Goal: Information Seeking & Learning: Learn about a topic

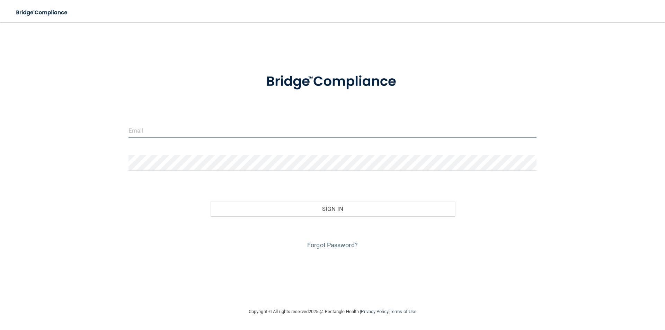
click at [181, 132] on input "email" at bounding box center [332, 131] width 408 height 16
type input "[EMAIL_ADDRESS][DOMAIN_NAME]"
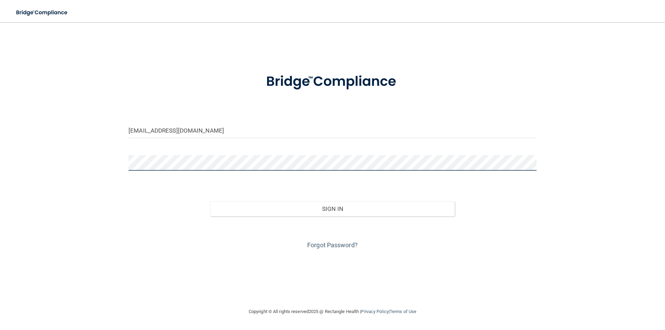
click at [210, 201] on button "Sign In" at bounding box center [332, 208] width 245 height 15
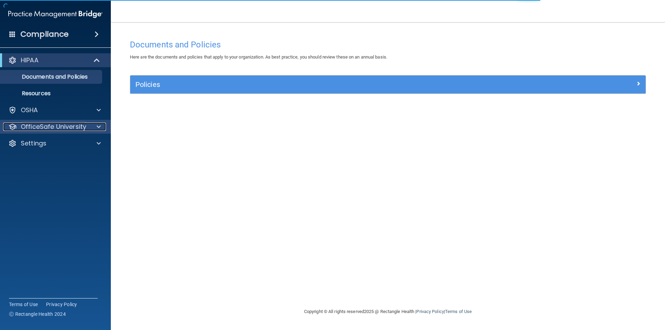
click at [53, 127] on p "OfficeSafe University" at bounding box center [53, 127] width 65 height 8
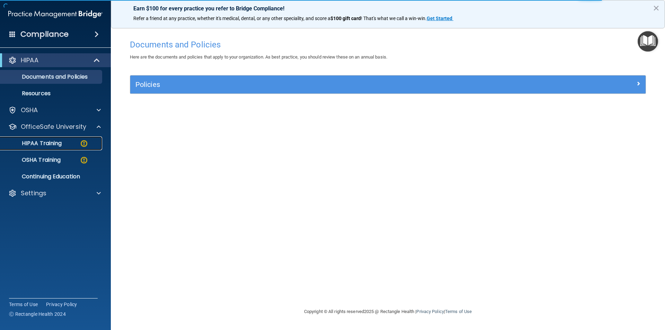
click at [60, 143] on p "HIPAA Training" at bounding box center [33, 143] width 57 height 7
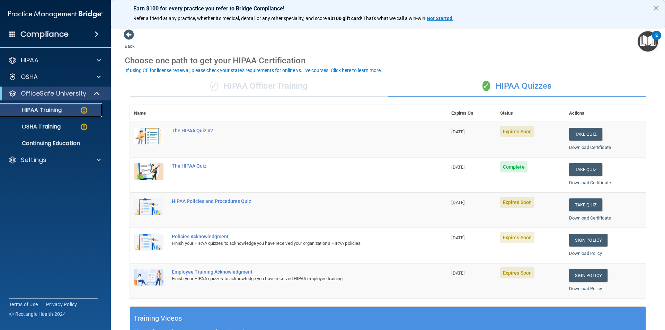
scroll to position [35, 0]
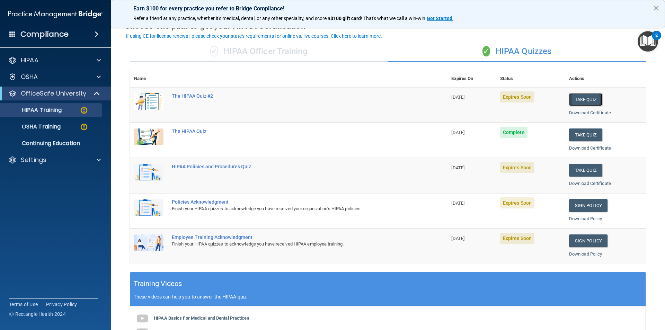
click at [575, 100] on button "Take Quiz" at bounding box center [585, 99] width 33 height 13
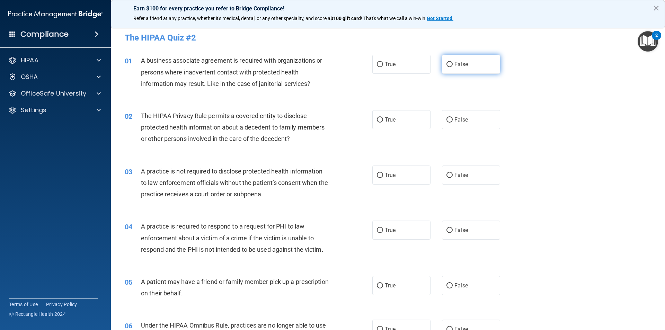
click at [450, 66] on label "False" at bounding box center [471, 64] width 58 height 19
click at [450, 66] on input "False" at bounding box center [449, 64] width 6 height 5
radio input "true"
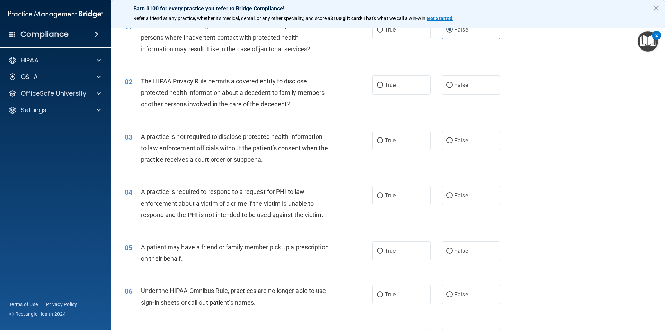
scroll to position [69, 0]
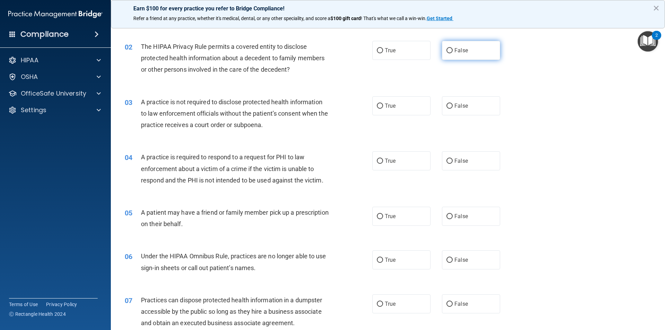
click at [456, 49] on span "False" at bounding box center [461, 50] width 14 height 7
click at [452, 49] on input "False" at bounding box center [449, 50] width 6 height 5
radio input "true"
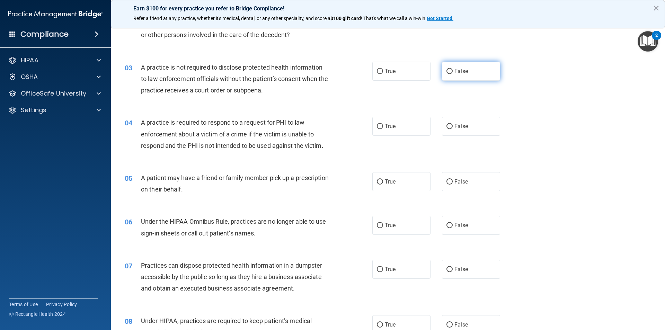
click at [488, 71] on label "False" at bounding box center [471, 71] width 58 height 19
click at [452, 71] on input "False" at bounding box center [449, 71] width 6 height 5
radio input "true"
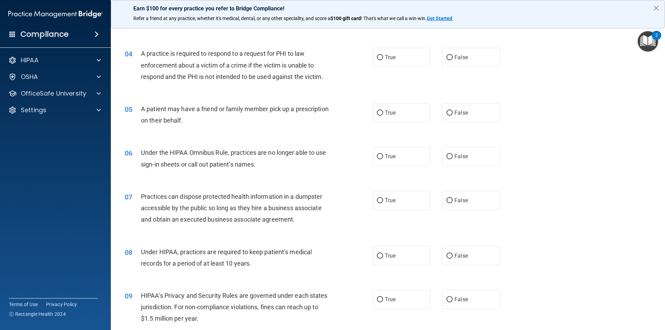
scroll to position [173, 0]
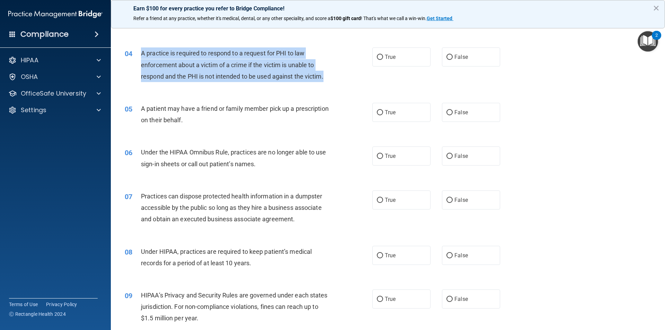
drag, startPoint x: 333, startPoint y: 77, endPoint x: 141, endPoint y: 50, distance: 194.0
click at [141, 50] on div "04 A practice is required to respond to a request for PHI to law enforcement ab…" at bounding box center [248, 66] width 268 height 38
copy span "A practice is required to respond to a request for PHI to law enforcement about…"
click at [323, 70] on div "A practice is required to respond to a request for PHI to law enforcement about…" at bounding box center [238, 64] width 194 height 35
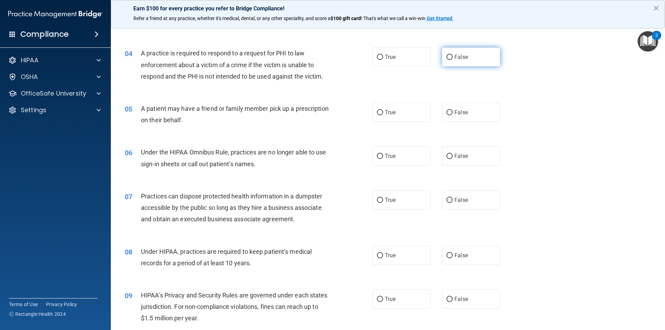
click at [466, 54] on label "False" at bounding box center [471, 56] width 58 height 19
click at [452, 55] on input "False" at bounding box center [449, 57] width 6 height 5
radio input "true"
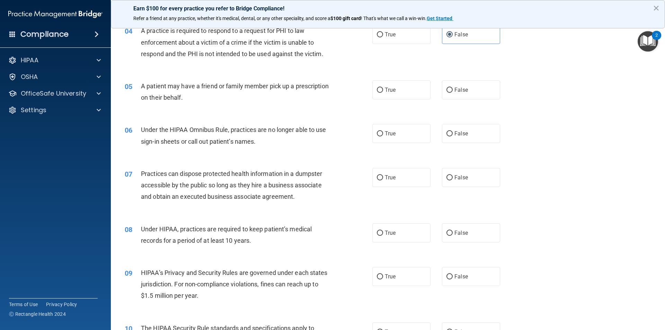
scroll to position [208, 0]
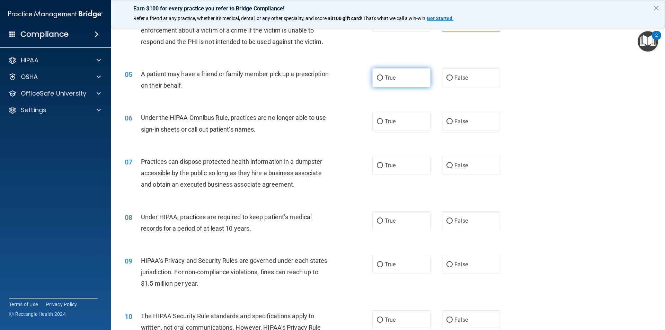
click at [372, 78] on label "True" at bounding box center [401, 77] width 58 height 19
click at [377, 78] on input "True" at bounding box center [380, 77] width 6 height 5
radio input "true"
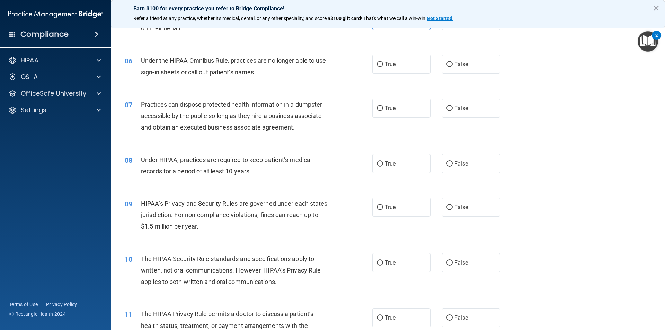
scroll to position [277, 0]
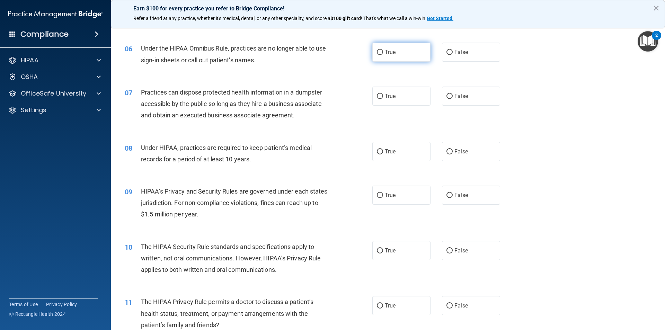
click at [400, 50] on label "True" at bounding box center [401, 52] width 58 height 19
click at [383, 50] on input "True" at bounding box center [380, 52] width 6 height 5
radio input "true"
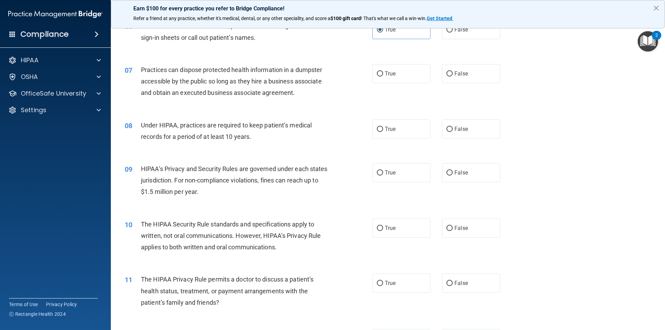
scroll to position [312, 0]
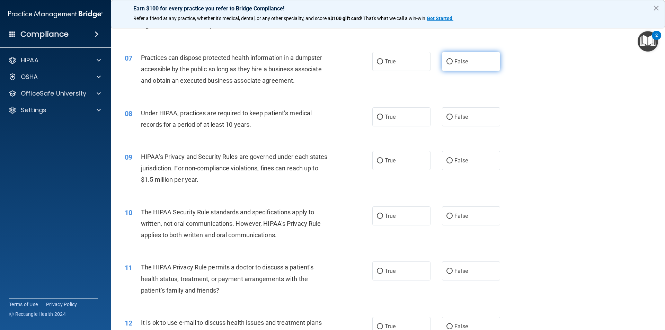
click at [479, 59] on label "False" at bounding box center [471, 61] width 58 height 19
click at [452, 59] on input "False" at bounding box center [449, 61] width 6 height 5
radio input "true"
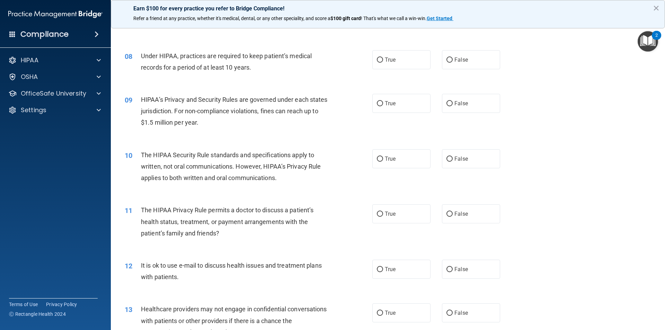
scroll to position [381, 0]
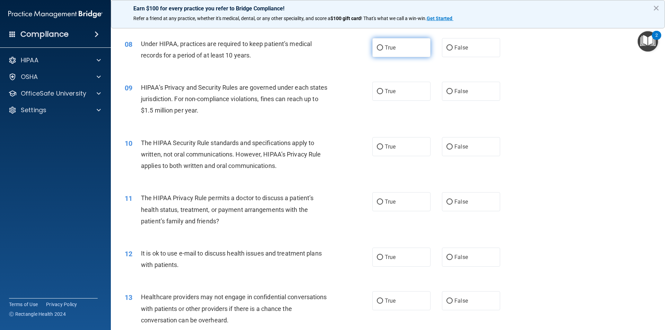
click at [413, 51] on label "True" at bounding box center [401, 47] width 58 height 19
click at [383, 51] on input "True" at bounding box center [380, 47] width 6 height 5
radio input "true"
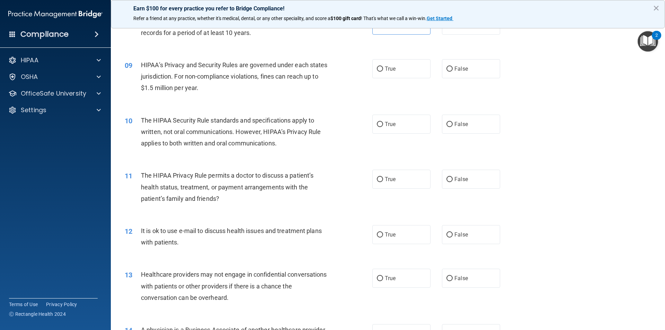
scroll to position [415, 0]
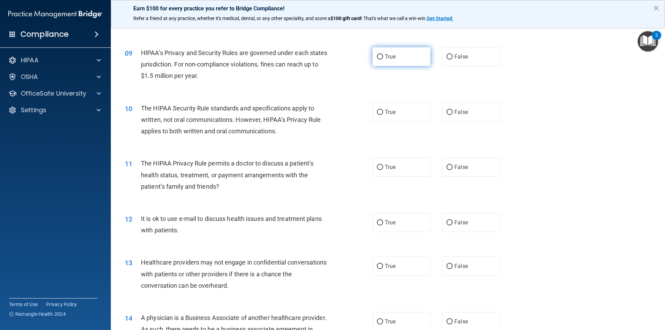
click at [411, 62] on label "True" at bounding box center [401, 56] width 58 height 19
click at [383, 60] on input "True" at bounding box center [380, 56] width 6 height 5
radio input "true"
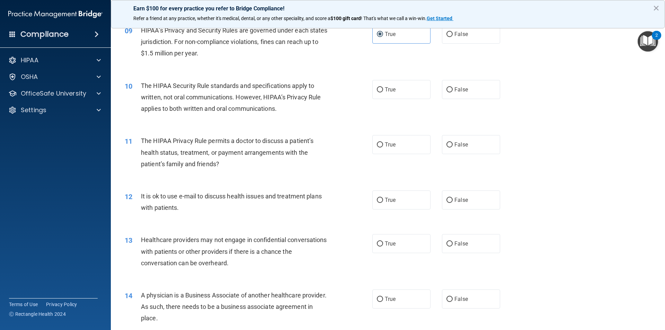
scroll to position [450, 0]
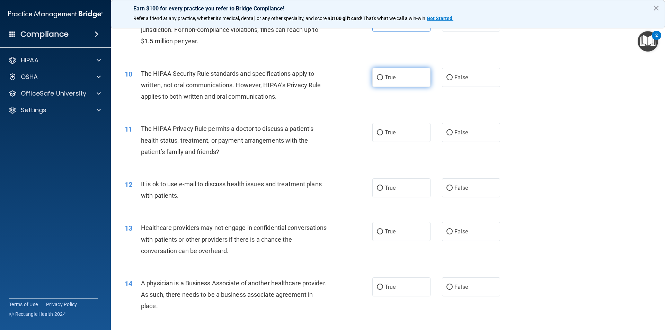
click at [400, 73] on label "True" at bounding box center [401, 77] width 58 height 19
click at [383, 75] on input "True" at bounding box center [380, 77] width 6 height 5
radio input "true"
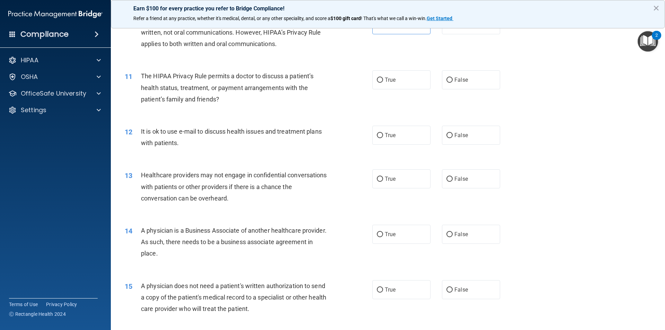
scroll to position [519, 0]
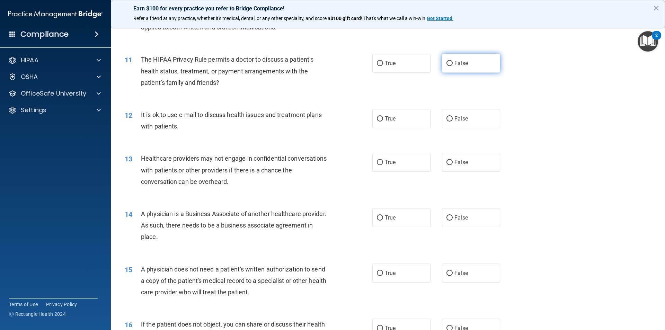
click at [480, 68] on label "False" at bounding box center [471, 63] width 58 height 19
click at [452, 66] on input "False" at bounding box center [449, 63] width 6 height 5
radio input "true"
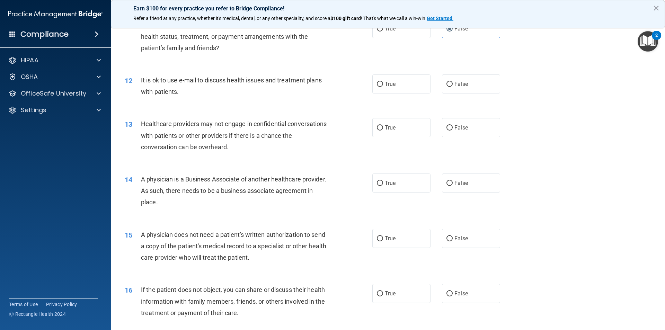
scroll to position [589, 0]
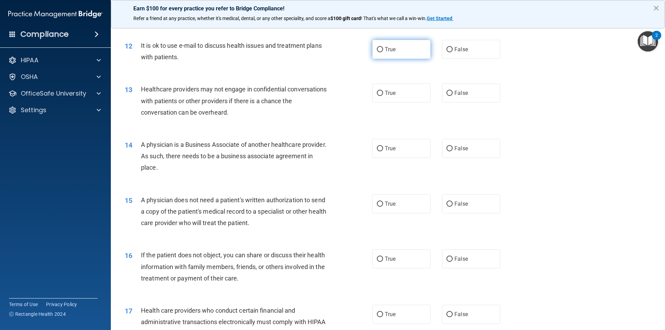
click at [403, 51] on label "True" at bounding box center [401, 49] width 58 height 19
click at [383, 51] on input "True" at bounding box center [380, 49] width 6 height 5
radio input "true"
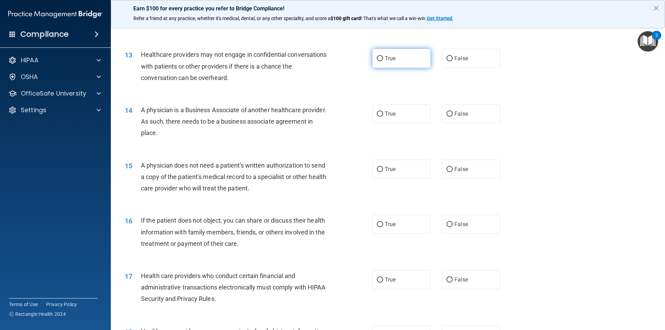
click at [412, 57] on label "True" at bounding box center [401, 58] width 58 height 19
click at [383, 57] on input "True" at bounding box center [380, 58] width 6 height 5
radio input "true"
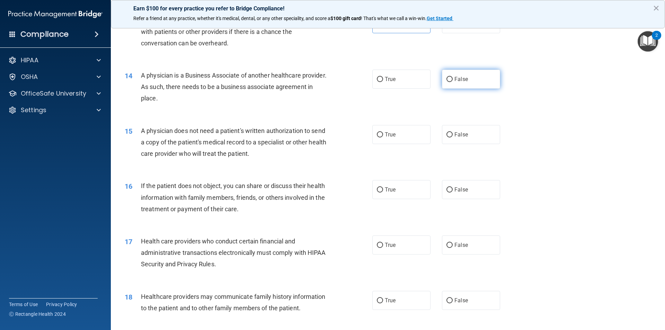
click at [486, 80] on label "False" at bounding box center [471, 79] width 58 height 19
click at [452, 80] on input "False" at bounding box center [449, 79] width 6 height 5
radio input "true"
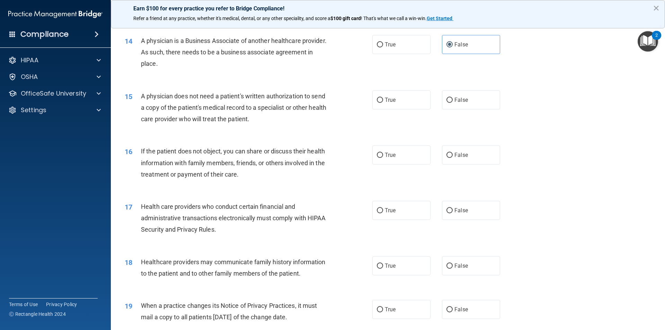
scroll to position [727, 0]
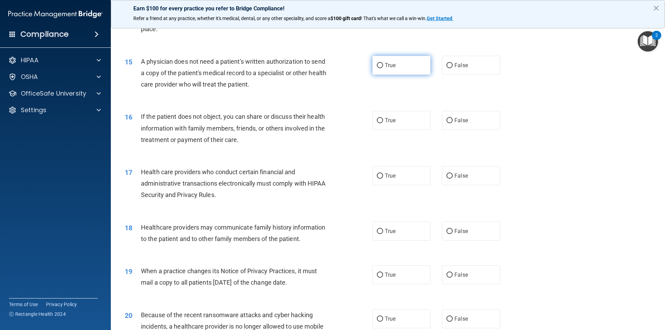
click at [412, 64] on label "True" at bounding box center [401, 65] width 58 height 19
click at [383, 64] on input "True" at bounding box center [380, 65] width 6 height 5
radio input "true"
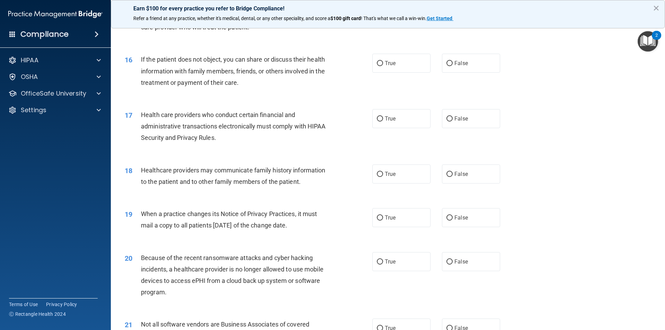
scroll to position [796, 0]
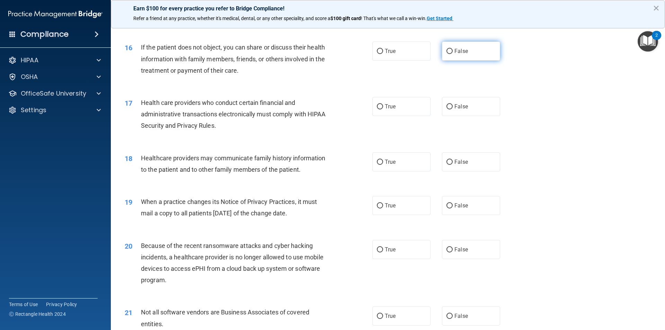
click at [465, 53] on label "False" at bounding box center [471, 51] width 58 height 19
click at [452, 53] on input "False" at bounding box center [449, 51] width 6 height 5
radio input "true"
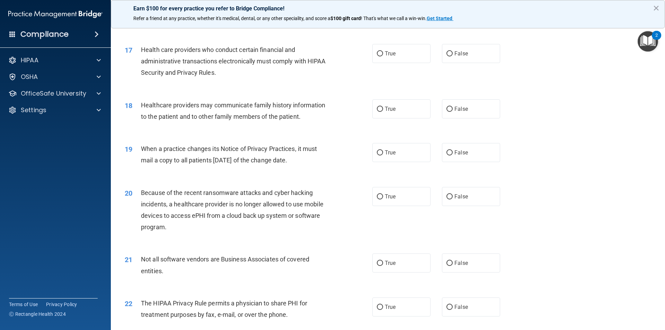
scroll to position [865, 0]
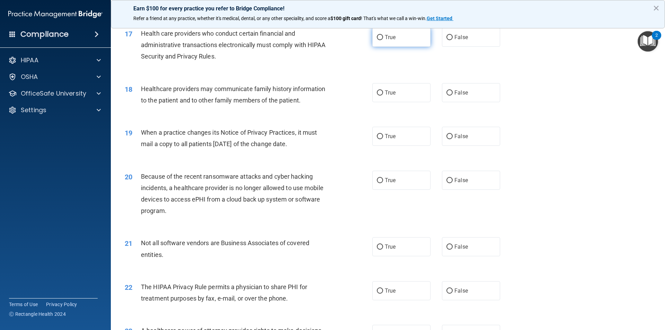
click at [415, 40] on label "True" at bounding box center [401, 37] width 58 height 19
click at [383, 40] on input "True" at bounding box center [380, 37] width 6 height 5
radio input "true"
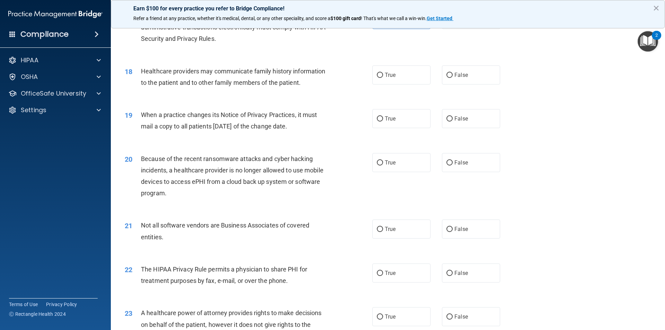
scroll to position [900, 0]
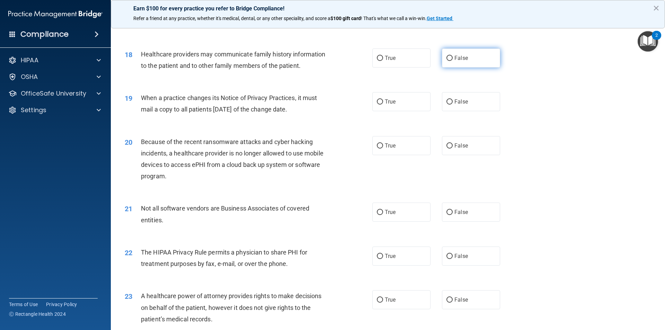
click at [475, 61] on label "False" at bounding box center [471, 57] width 58 height 19
click at [452, 61] on input "False" at bounding box center [449, 58] width 6 height 5
radio input "true"
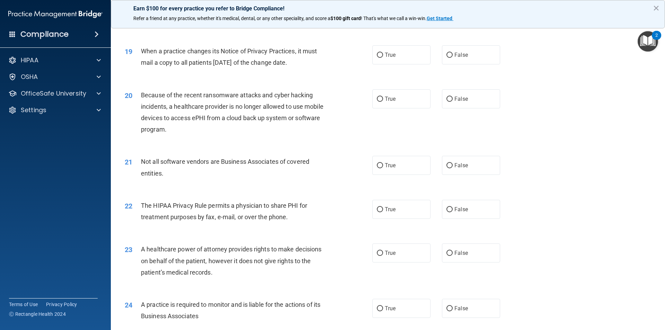
scroll to position [935, 0]
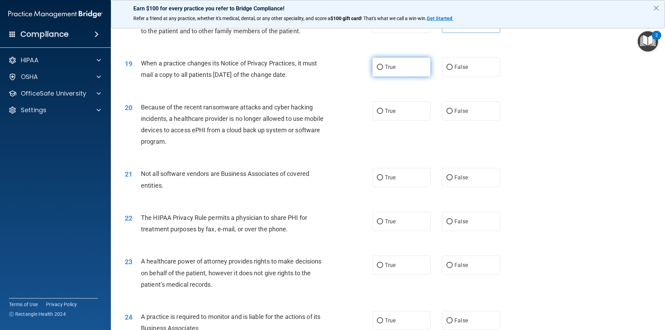
click at [409, 62] on label "True" at bounding box center [401, 66] width 58 height 19
click at [383, 65] on input "True" at bounding box center [380, 67] width 6 height 5
radio input "true"
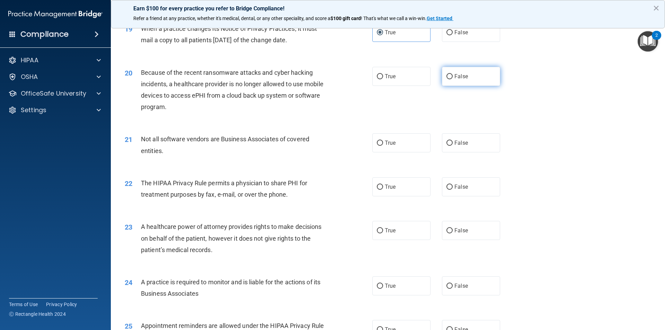
click at [479, 77] on label "False" at bounding box center [471, 76] width 58 height 19
click at [452, 77] on input "False" at bounding box center [449, 76] width 6 height 5
radio input "true"
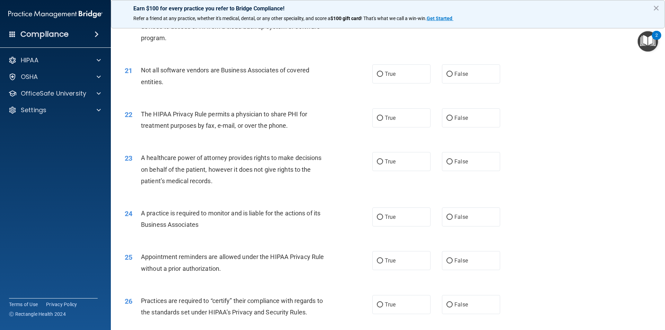
scroll to position [1039, 0]
click at [406, 75] on label "True" at bounding box center [401, 73] width 58 height 19
click at [383, 75] on input "True" at bounding box center [380, 73] width 6 height 5
radio input "true"
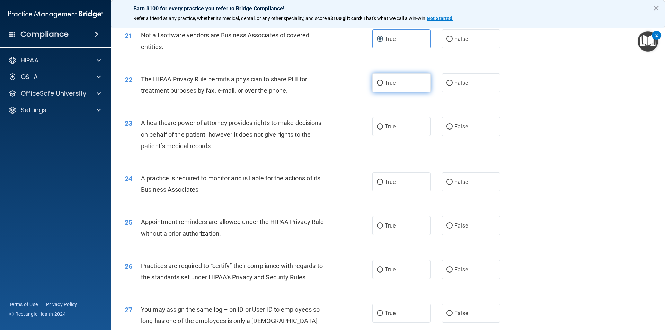
click at [389, 81] on span "True" at bounding box center [390, 83] width 11 height 7
click at [383, 81] on input "True" at bounding box center [380, 83] width 6 height 5
radio input "true"
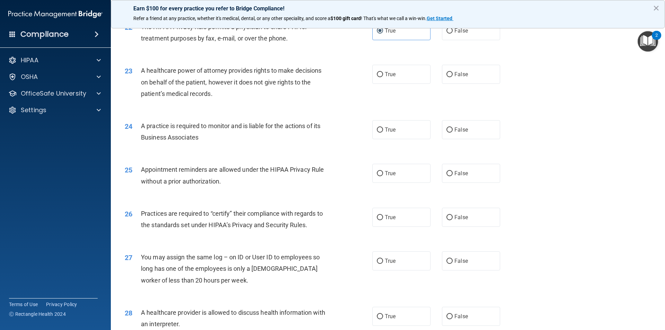
scroll to position [1142, 0]
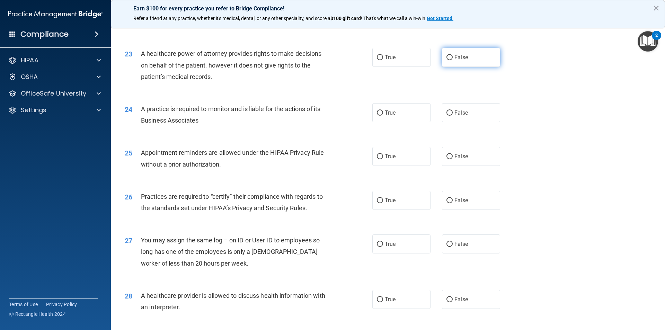
click at [448, 57] on input "False" at bounding box center [449, 57] width 6 height 5
radio input "true"
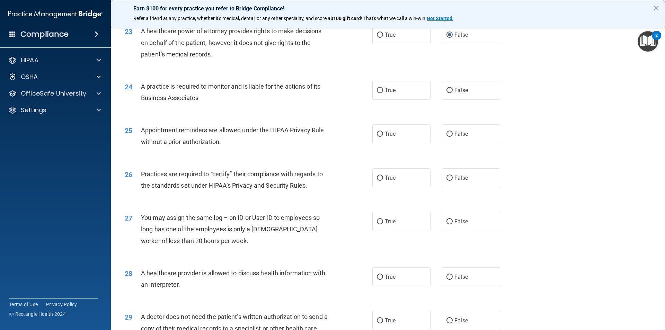
scroll to position [1177, 0]
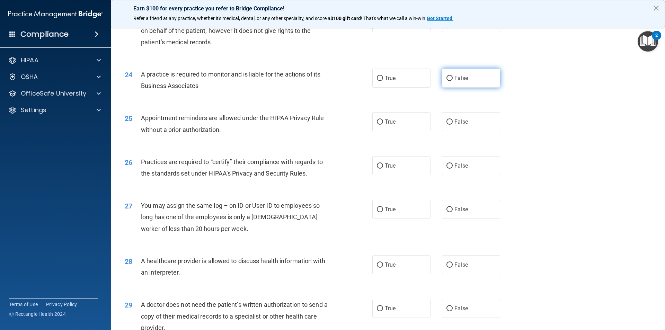
click at [489, 80] on label "False" at bounding box center [471, 78] width 58 height 19
click at [452, 80] on input "False" at bounding box center [449, 78] width 6 height 5
radio input "true"
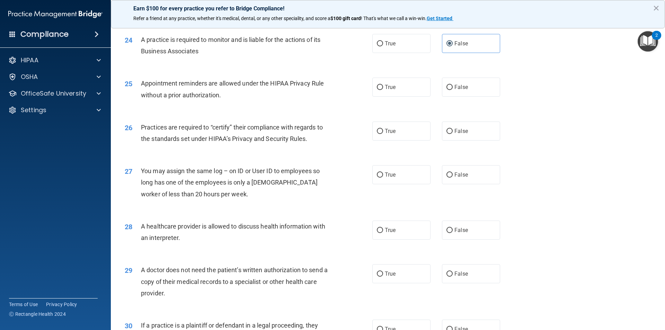
scroll to position [1246, 0]
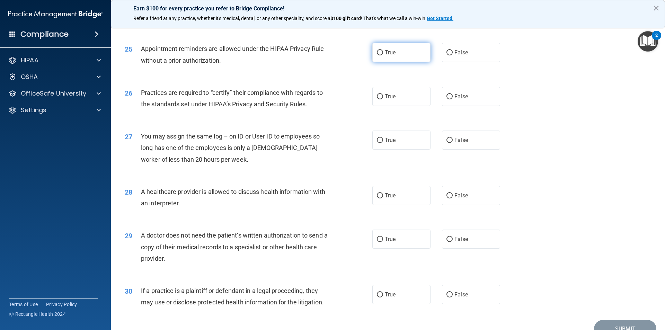
click at [393, 59] on label "True" at bounding box center [401, 52] width 58 height 19
click at [383, 55] on input "True" at bounding box center [380, 52] width 6 height 5
radio input "true"
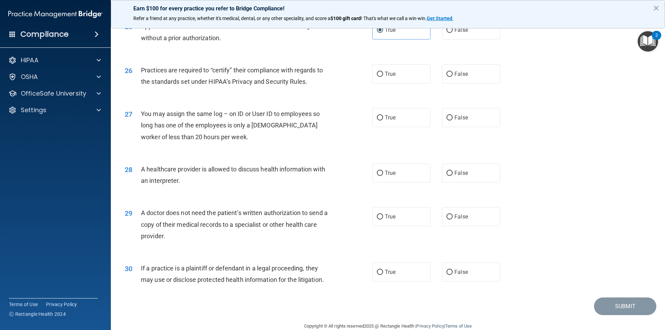
scroll to position [1281, 0]
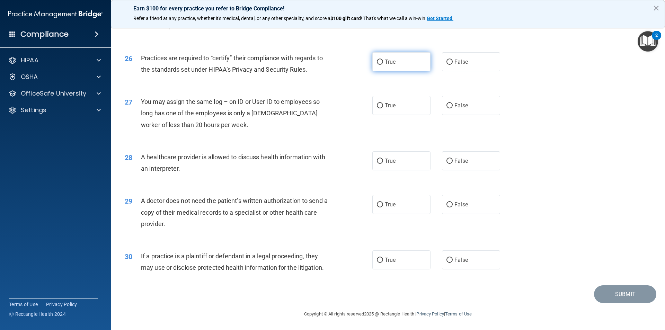
click at [405, 62] on label "True" at bounding box center [401, 61] width 58 height 19
click at [383, 62] on input "True" at bounding box center [380, 62] width 6 height 5
radio input "true"
click at [485, 100] on label "False" at bounding box center [471, 105] width 58 height 19
click at [452, 103] on input "False" at bounding box center [449, 105] width 6 height 5
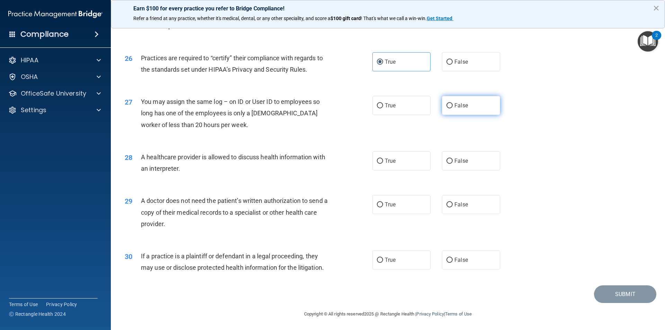
radio input "true"
click at [461, 155] on label "False" at bounding box center [471, 160] width 58 height 19
click at [452, 158] on input "False" at bounding box center [449, 160] width 6 height 5
radio input "true"
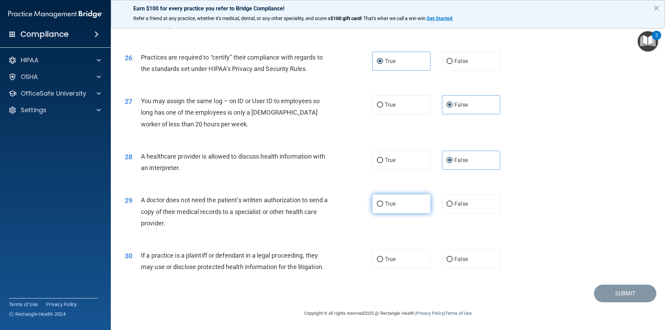
click at [400, 205] on label "True" at bounding box center [401, 203] width 58 height 19
click at [383, 205] on input "True" at bounding box center [380, 203] width 6 height 5
radio input "true"
click at [402, 262] on label "True" at bounding box center [401, 259] width 58 height 19
click at [383, 262] on input "True" at bounding box center [380, 259] width 6 height 5
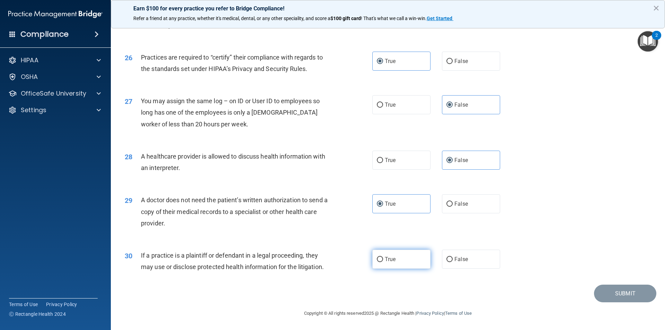
radio input "true"
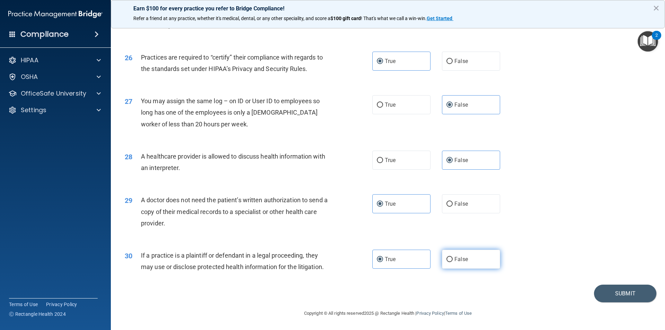
click at [461, 261] on span "False" at bounding box center [461, 259] width 14 height 7
click at [452, 261] on input "False" at bounding box center [449, 259] width 6 height 5
radio input "true"
radio input "false"
click at [621, 290] on button "Submit" at bounding box center [625, 294] width 62 height 18
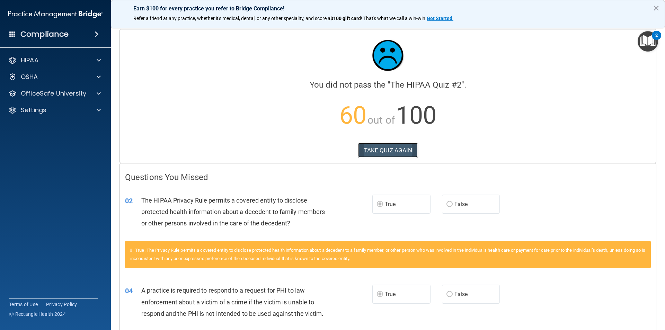
click at [393, 150] on button "TAKE QUIZ AGAIN" at bounding box center [388, 150] width 60 height 15
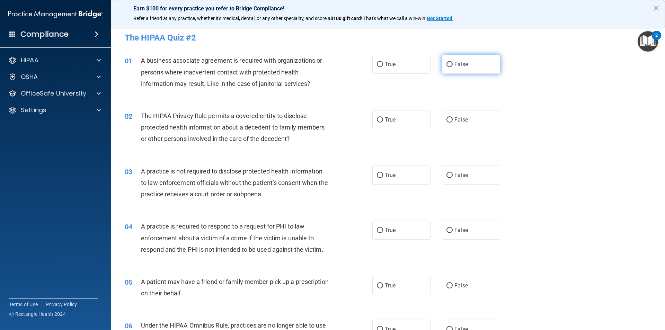
click at [464, 66] on label "False" at bounding box center [471, 64] width 58 height 19
click at [452, 66] on input "False" at bounding box center [449, 64] width 6 height 5
radio input "true"
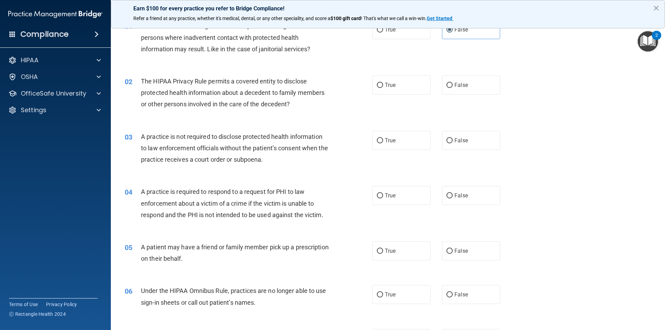
scroll to position [69, 0]
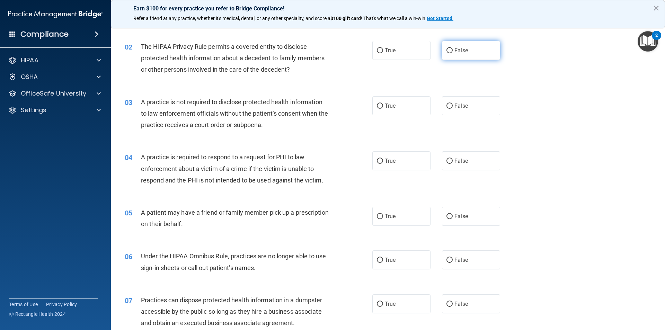
click at [454, 50] on span "False" at bounding box center [461, 50] width 14 height 7
click at [452, 50] on input "False" at bounding box center [449, 50] width 6 height 5
radio input "true"
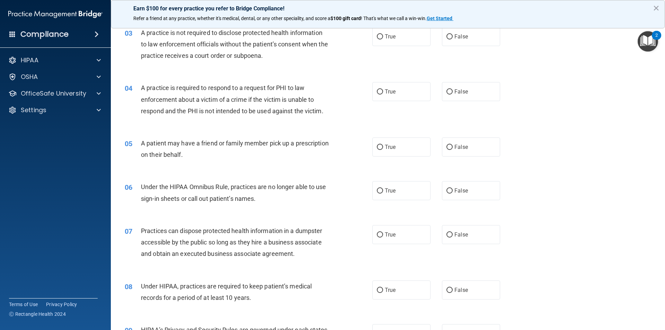
scroll to position [104, 0]
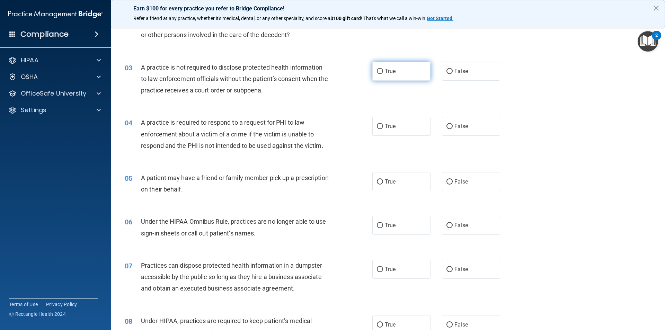
click at [395, 68] on label "True" at bounding box center [401, 71] width 58 height 19
click at [383, 69] on input "True" at bounding box center [380, 71] width 6 height 5
radio input "true"
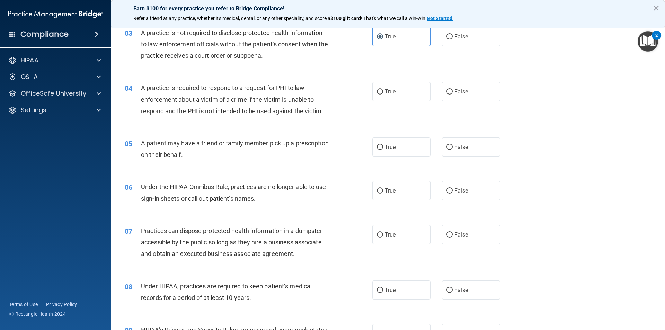
scroll to position [173, 0]
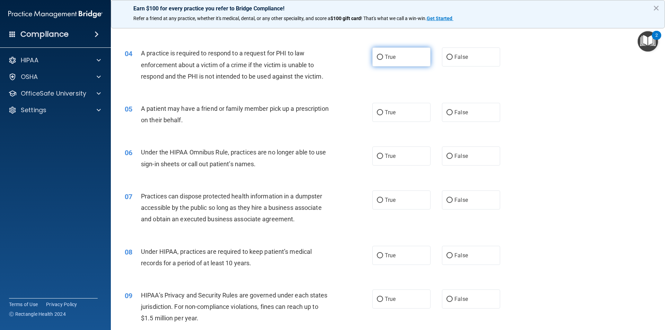
click at [408, 56] on label "True" at bounding box center [401, 56] width 58 height 19
click at [383, 56] on input "True" at bounding box center [380, 57] width 6 height 5
radio input "true"
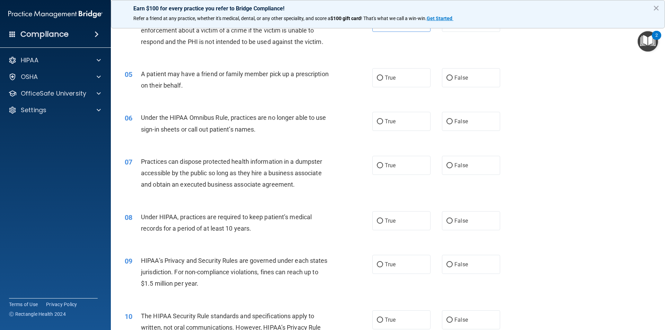
scroll to position [242, 0]
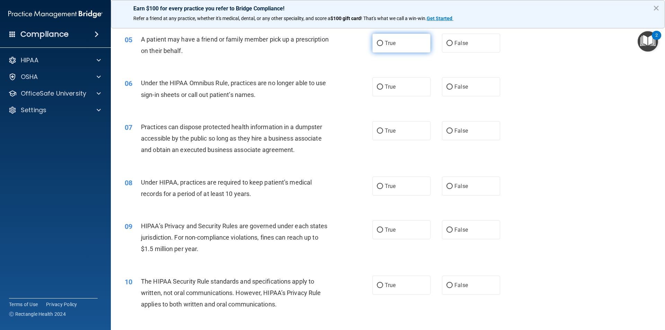
click at [419, 38] on label "True" at bounding box center [401, 43] width 58 height 19
click at [383, 41] on input "True" at bounding box center [380, 43] width 6 height 5
radio input "true"
click at [410, 85] on label "True" at bounding box center [401, 86] width 58 height 19
click at [383, 85] on input "True" at bounding box center [380, 86] width 6 height 5
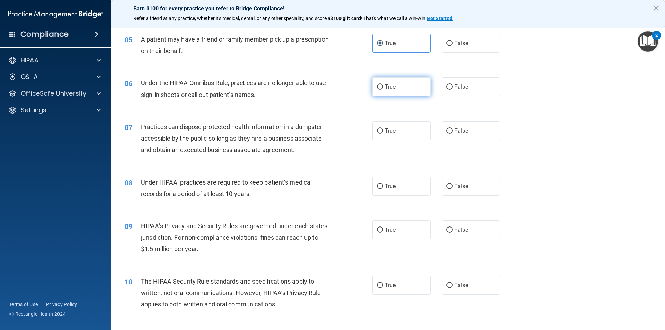
radio input "true"
click at [464, 86] on label "False" at bounding box center [471, 86] width 58 height 19
click at [452, 86] on input "False" at bounding box center [449, 86] width 6 height 5
radio input "true"
radio input "false"
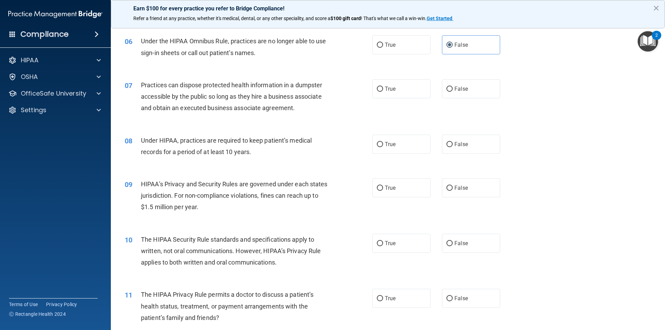
scroll to position [312, 0]
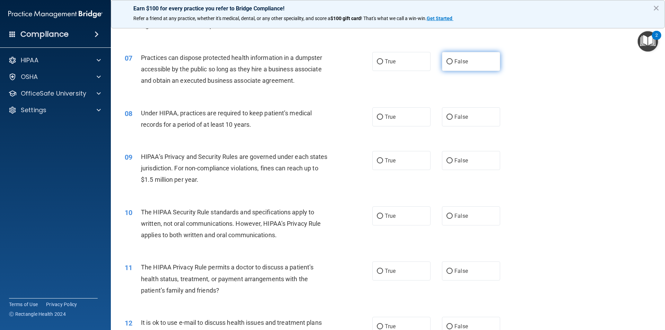
click at [461, 60] on span "False" at bounding box center [461, 61] width 14 height 7
click at [452, 60] on input "False" at bounding box center [449, 61] width 6 height 5
radio input "true"
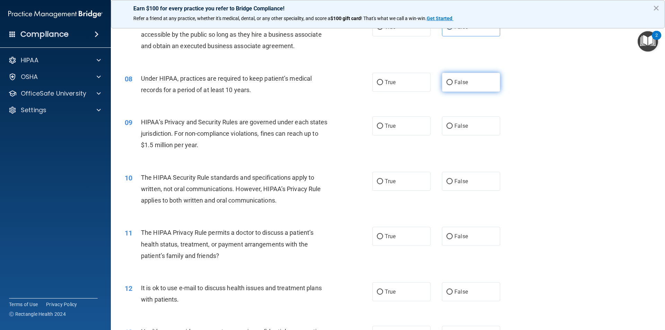
click at [455, 85] on span "False" at bounding box center [461, 82] width 14 height 7
click at [452, 85] on input "False" at bounding box center [449, 82] width 6 height 5
radio input "true"
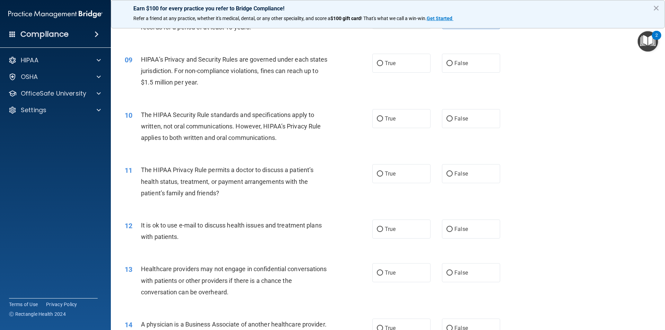
scroll to position [415, 0]
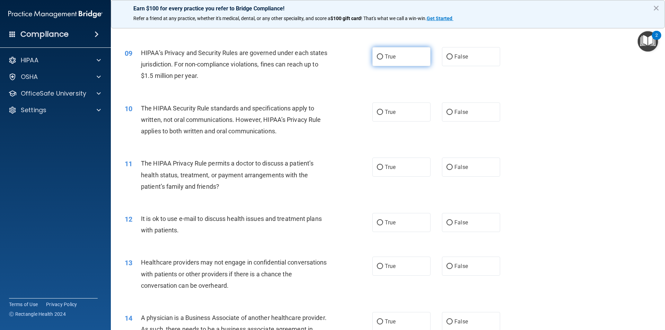
click at [389, 52] on label "True" at bounding box center [401, 56] width 58 height 19
click at [383, 54] on input "True" at bounding box center [380, 56] width 6 height 5
radio input "true"
click at [484, 168] on label "False" at bounding box center [471, 167] width 58 height 19
click at [452, 168] on input "False" at bounding box center [449, 167] width 6 height 5
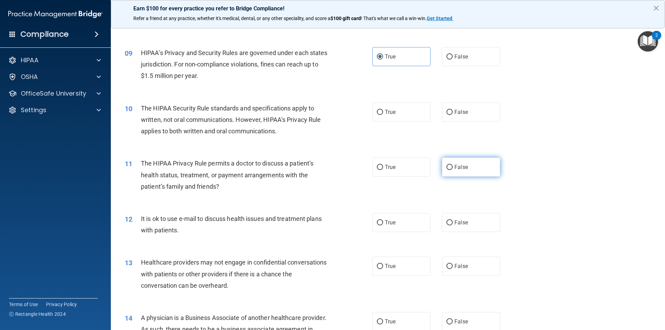
radio input "true"
click at [390, 221] on span "True" at bounding box center [390, 222] width 11 height 7
click at [383, 221] on input "True" at bounding box center [380, 222] width 6 height 5
radio input "true"
click at [458, 264] on span "False" at bounding box center [461, 266] width 14 height 7
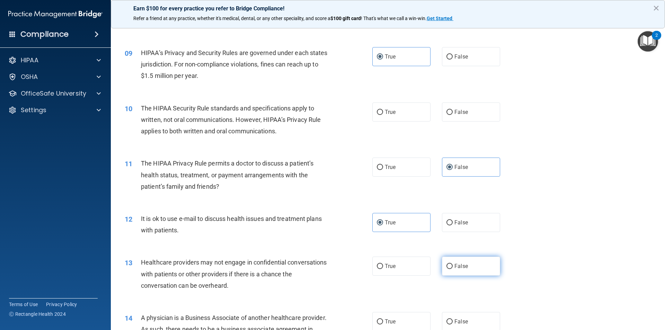
click at [452, 264] on input "False" at bounding box center [449, 266] width 6 height 5
radio input "true"
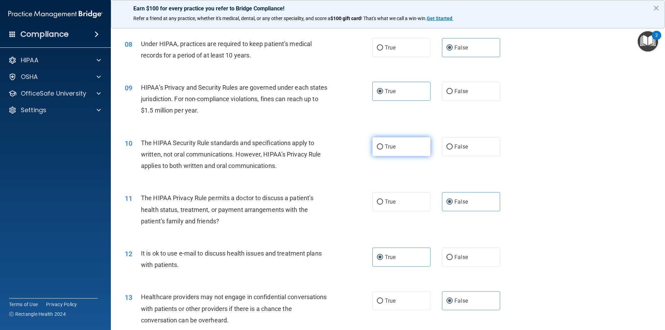
click at [392, 144] on span "True" at bounding box center [390, 146] width 11 height 7
click at [383, 144] on input "True" at bounding box center [380, 146] width 6 height 5
radio input "true"
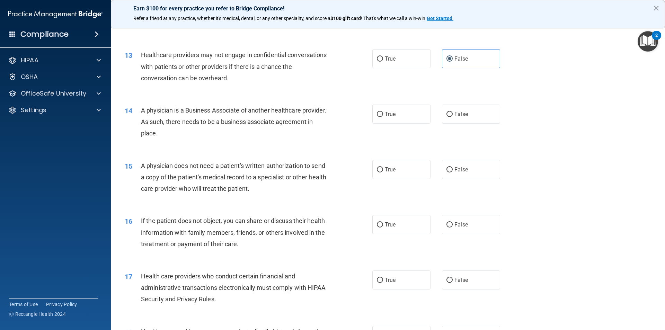
scroll to position [623, 0]
click at [487, 110] on label "False" at bounding box center [471, 113] width 58 height 19
click at [452, 111] on input "False" at bounding box center [449, 113] width 6 height 5
radio input "true"
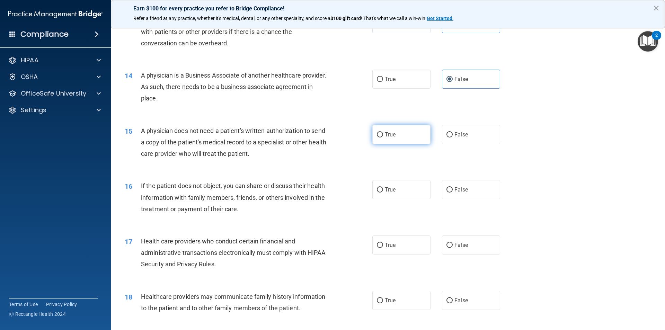
click at [396, 131] on label "True" at bounding box center [401, 134] width 58 height 19
click at [383, 132] on input "True" at bounding box center [380, 134] width 6 height 5
radio input "true"
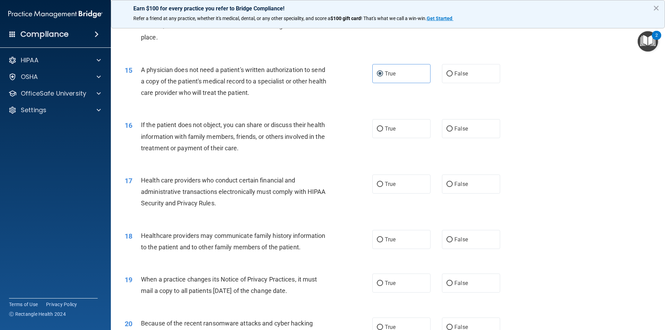
scroll to position [727, 0]
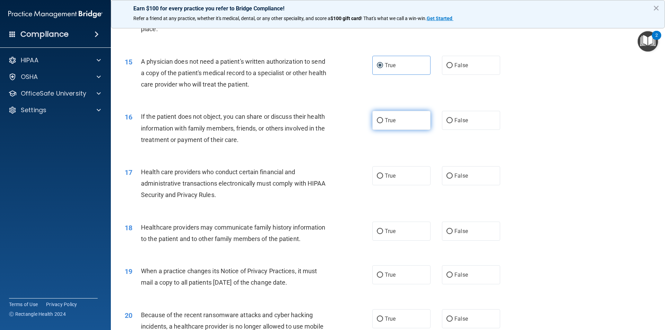
click at [404, 121] on label "True" at bounding box center [401, 120] width 58 height 19
click at [383, 121] on input "True" at bounding box center [380, 120] width 6 height 5
radio input "true"
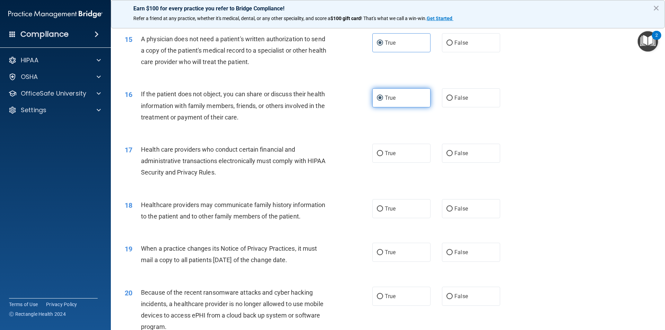
scroll to position [796, 0]
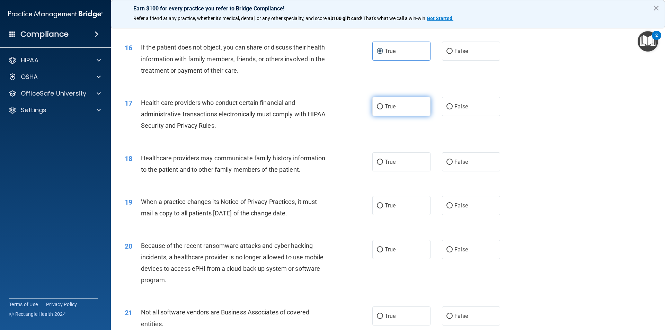
click at [402, 110] on label "True" at bounding box center [401, 106] width 58 height 19
click at [383, 109] on input "True" at bounding box center [380, 106] width 6 height 5
radio input "true"
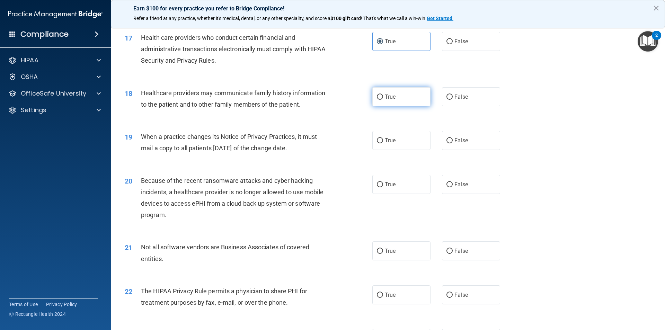
scroll to position [865, 0]
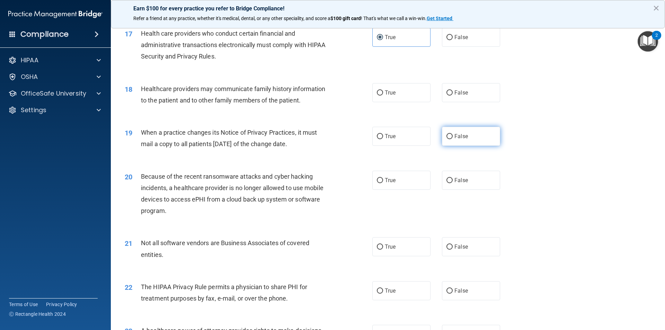
click at [456, 137] on span "False" at bounding box center [461, 136] width 14 height 7
click at [452, 137] on input "False" at bounding box center [449, 136] width 6 height 5
radio input "true"
click at [457, 93] on span "False" at bounding box center [461, 92] width 14 height 7
click at [452, 93] on input "False" at bounding box center [449, 92] width 6 height 5
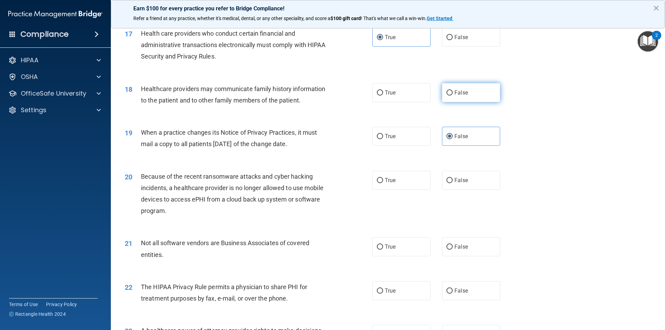
radio input "true"
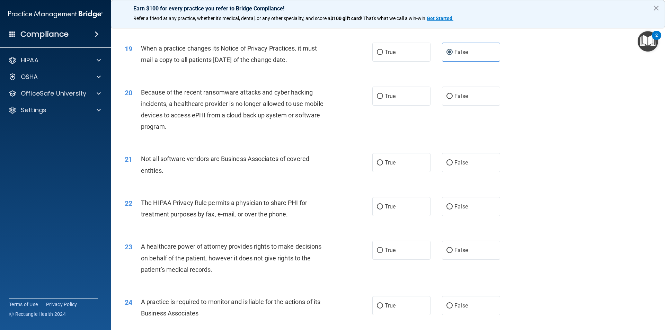
scroll to position [969, 0]
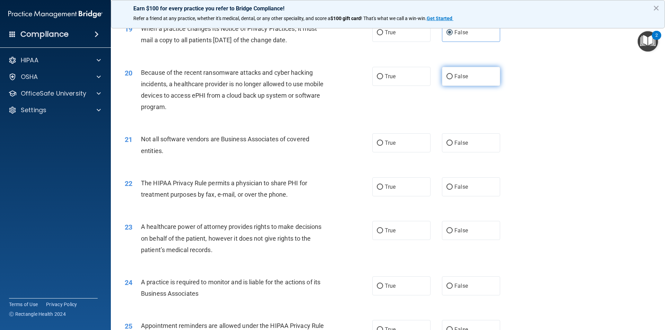
click at [468, 81] on label "False" at bounding box center [471, 76] width 58 height 19
click at [452, 79] on input "False" at bounding box center [449, 76] width 6 height 5
radio input "true"
click at [400, 141] on label "True" at bounding box center [401, 142] width 58 height 19
click at [383, 141] on input "True" at bounding box center [380, 143] width 6 height 5
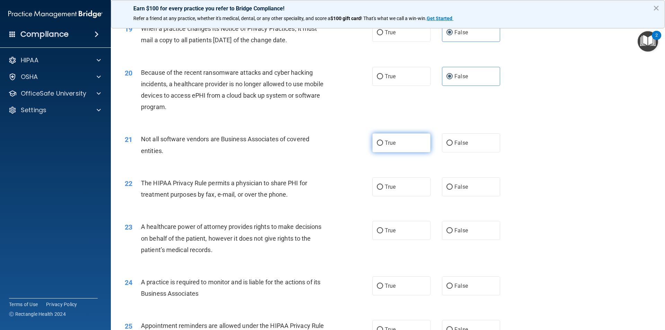
radio input "true"
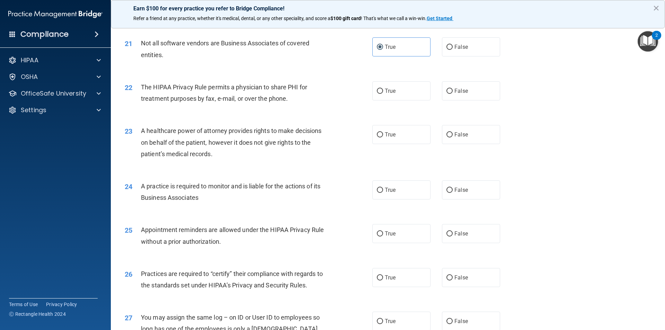
scroll to position [1073, 0]
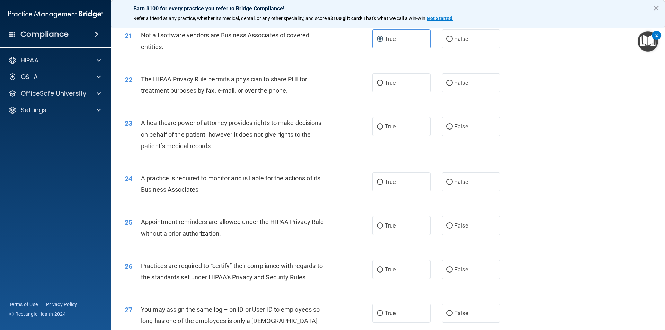
click at [412, 95] on div "22 The HIPAA Privacy Rule permits a physician to share PHI for treatment purpos…" at bounding box center [387, 87] width 537 height 44
click at [411, 87] on label "True" at bounding box center [401, 82] width 58 height 19
click at [383, 86] on input "True" at bounding box center [380, 83] width 6 height 5
radio input "true"
click at [400, 125] on label "True" at bounding box center [401, 126] width 58 height 19
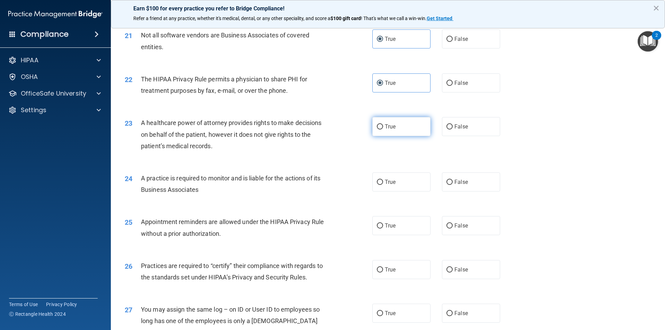
click at [383, 125] on input "True" at bounding box center [380, 126] width 6 height 5
radio input "true"
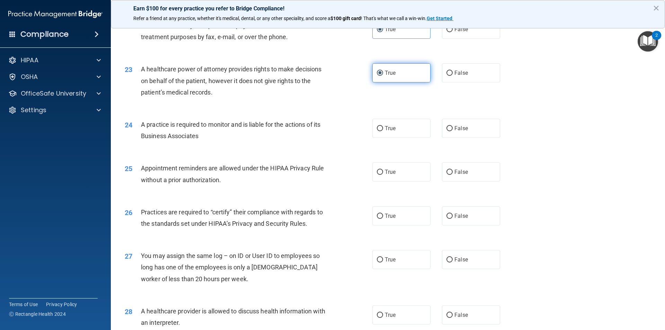
scroll to position [1142, 0]
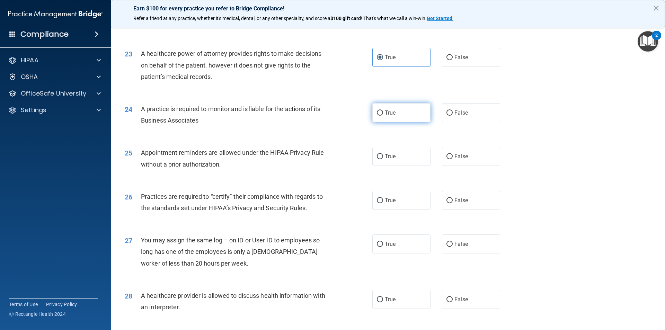
click at [398, 114] on label "True" at bounding box center [401, 112] width 58 height 19
click at [383, 114] on input "True" at bounding box center [380, 112] width 6 height 5
radio input "true"
click at [454, 114] on span "False" at bounding box center [461, 112] width 14 height 7
click at [452, 114] on input "False" at bounding box center [449, 112] width 6 height 5
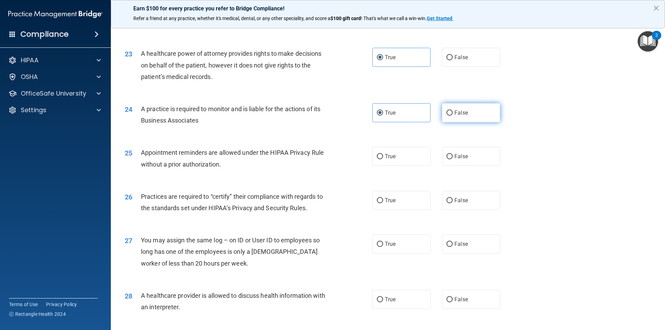
radio input "true"
radio input "false"
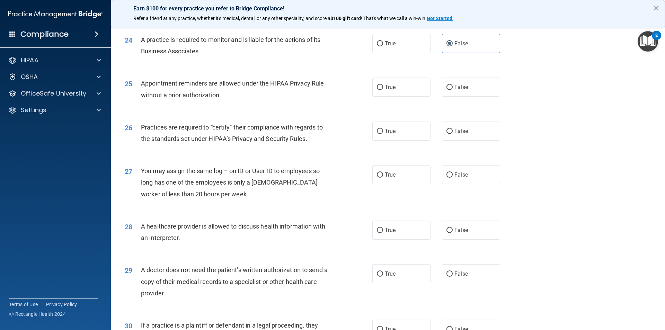
scroll to position [1246, 0]
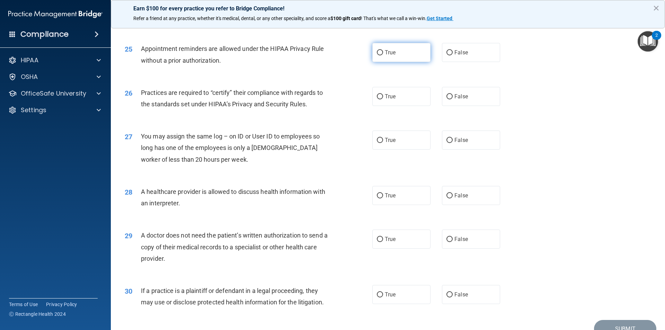
click at [396, 54] on label "True" at bounding box center [401, 52] width 58 height 19
click at [383, 54] on input "True" at bounding box center [380, 52] width 6 height 5
radio input "true"
click at [397, 95] on label "True" at bounding box center [401, 96] width 58 height 19
click at [383, 95] on input "True" at bounding box center [380, 96] width 6 height 5
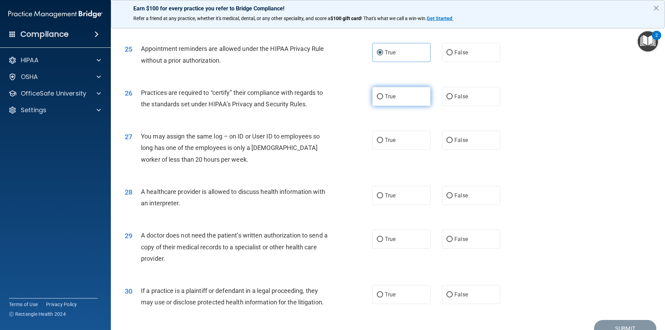
radio input "true"
click at [465, 139] on label "False" at bounding box center [471, 140] width 58 height 19
click at [452, 139] on input "False" at bounding box center [449, 140] width 6 height 5
radio input "true"
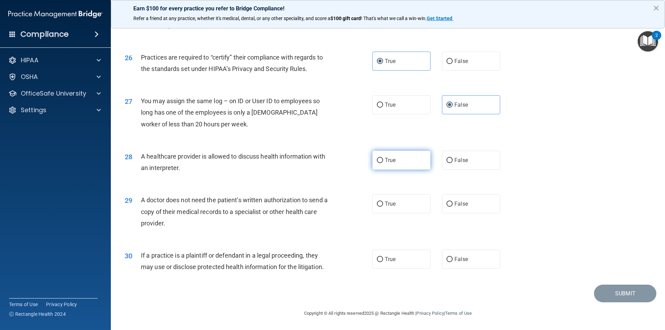
click at [401, 157] on label "True" at bounding box center [401, 160] width 58 height 19
click at [383, 158] on input "True" at bounding box center [380, 160] width 6 height 5
radio input "true"
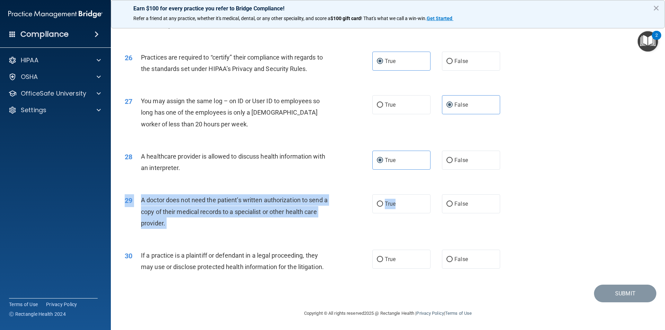
drag, startPoint x: 396, startPoint y: 204, endPoint x: 535, endPoint y: 214, distance: 139.6
click at [535, 214] on div "29 A doctor does not need the patient’s written authorization to send a copy of…" at bounding box center [387, 213] width 537 height 55
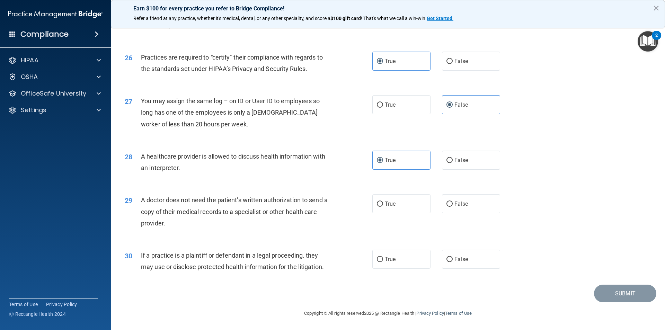
click at [506, 203] on div "True False" at bounding box center [442, 203] width 140 height 19
click at [388, 201] on span "True" at bounding box center [390, 203] width 11 height 7
click at [383, 201] on input "True" at bounding box center [380, 203] width 6 height 5
radio input "true"
click at [390, 262] on span "True" at bounding box center [390, 259] width 11 height 7
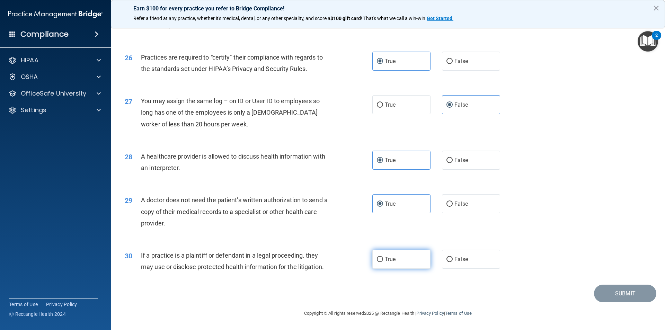
click at [383, 262] on input "True" at bounding box center [380, 259] width 6 height 5
radio input "true"
click at [620, 293] on button "Submit" at bounding box center [625, 294] width 62 height 18
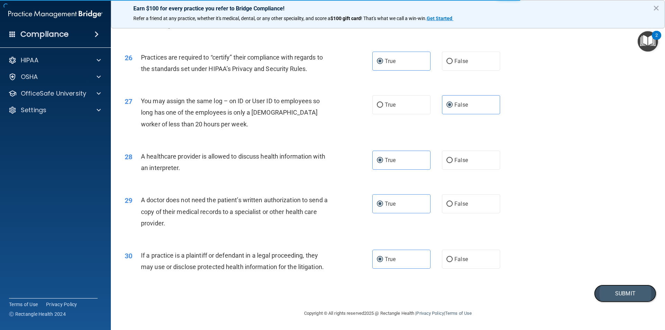
click at [618, 291] on button "Submit" at bounding box center [625, 294] width 62 height 18
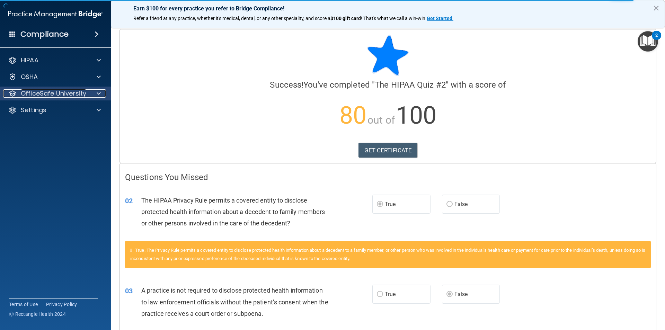
click at [70, 96] on p "OfficeSafe University" at bounding box center [53, 93] width 65 height 8
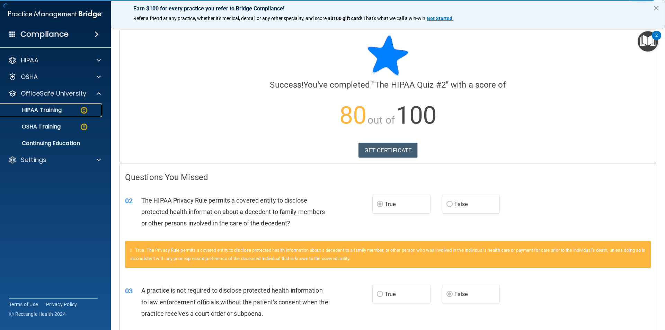
click at [72, 111] on div "HIPAA Training" at bounding box center [52, 110] width 95 height 7
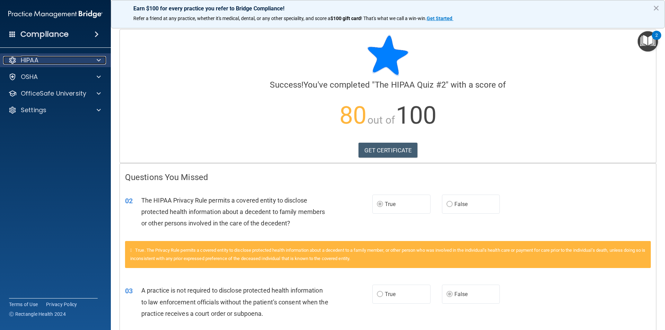
click at [43, 61] on div "HIPAA" at bounding box center [46, 60] width 86 height 8
click at [26, 57] on p "HIPAA" at bounding box center [30, 60] width 18 height 8
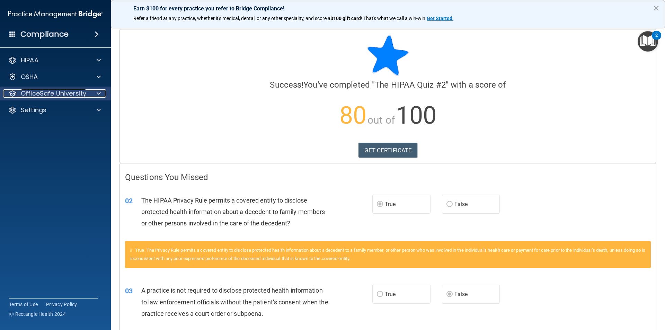
click at [32, 96] on p "OfficeSafe University" at bounding box center [53, 93] width 65 height 8
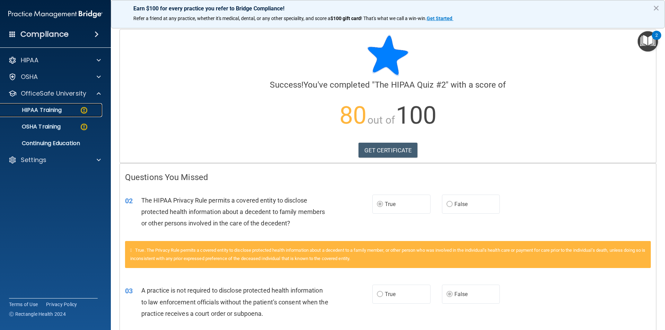
click at [36, 107] on p "HIPAA Training" at bounding box center [33, 110] width 57 height 7
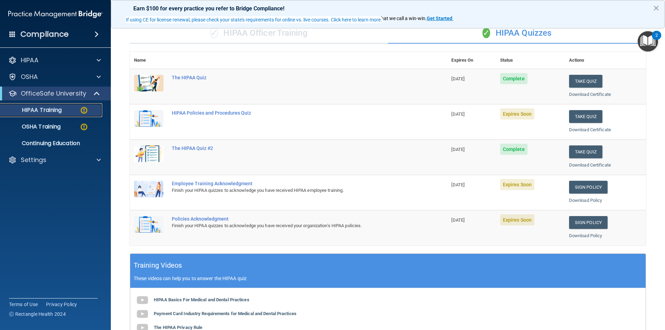
scroll to position [18, 0]
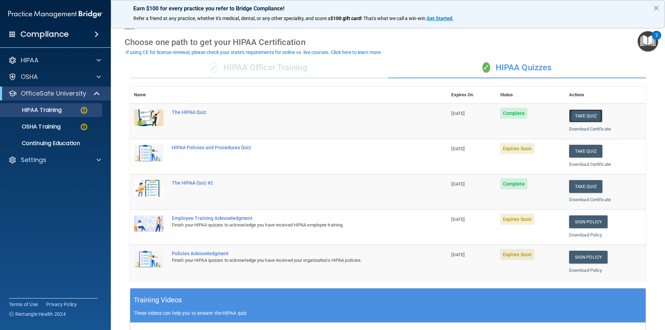
click at [583, 113] on button "Take Quiz" at bounding box center [585, 115] width 33 height 13
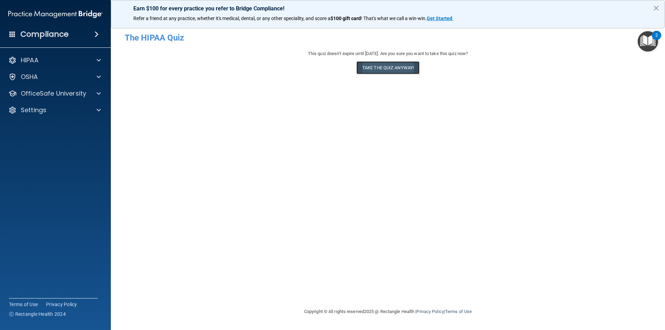
click at [389, 66] on button "Take the quiz anyway!" at bounding box center [387, 67] width 63 height 13
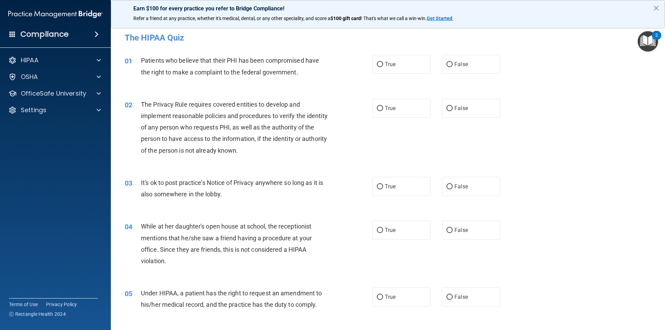
click at [247, 84] on div "01 Patients who believe that their PHI has been compromised have the right to m…" at bounding box center [387, 68] width 537 height 44
click at [401, 68] on label "True" at bounding box center [401, 64] width 58 height 19
click at [383, 67] on input "True" at bounding box center [380, 64] width 6 height 5
radio input "true"
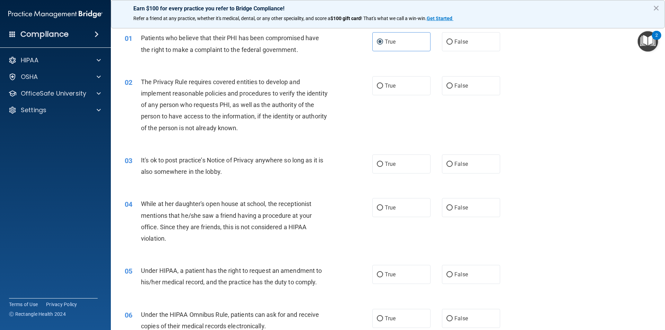
scroll to position [35, 0]
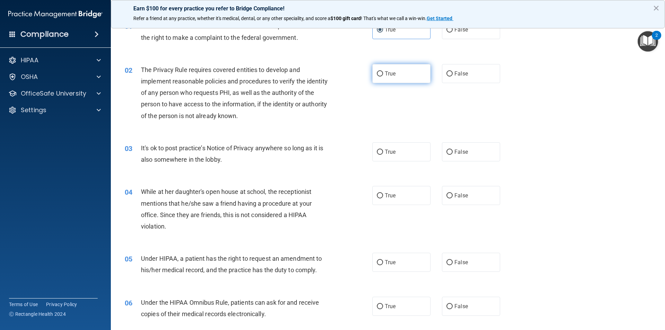
click at [399, 73] on label "True" at bounding box center [401, 73] width 58 height 19
click at [383, 73] on input "True" at bounding box center [380, 73] width 6 height 5
radio input "true"
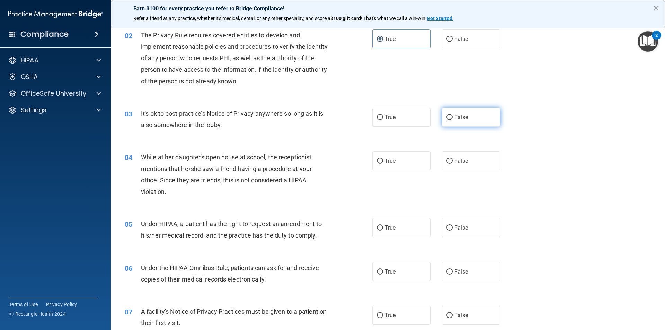
click at [466, 116] on label "False" at bounding box center [471, 117] width 58 height 19
click at [452, 116] on input "False" at bounding box center [449, 117] width 6 height 5
radio input "true"
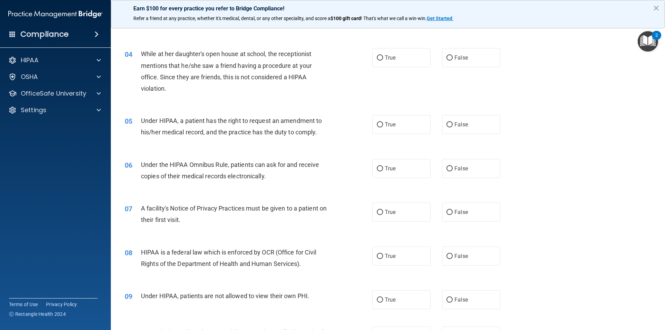
scroll to position [173, 0]
click at [77, 70] on div "OSHA" at bounding box center [55, 77] width 111 height 14
click at [24, 74] on p "OSHA" at bounding box center [29, 77] width 17 height 8
click at [39, 101] on div "HIPAA Documents and Policies Report an Incident Business Associates Emergency P…" at bounding box center [55, 87] width 111 height 72
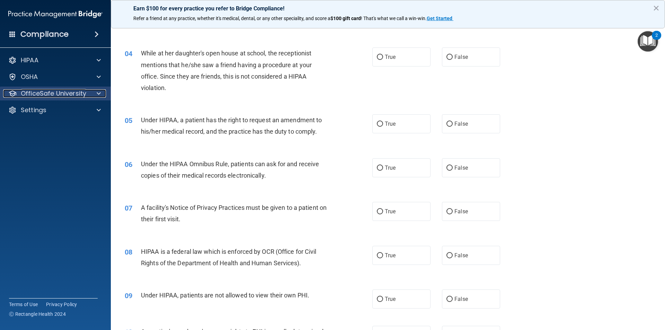
click at [42, 92] on p "OfficeSafe University" at bounding box center [53, 93] width 65 height 8
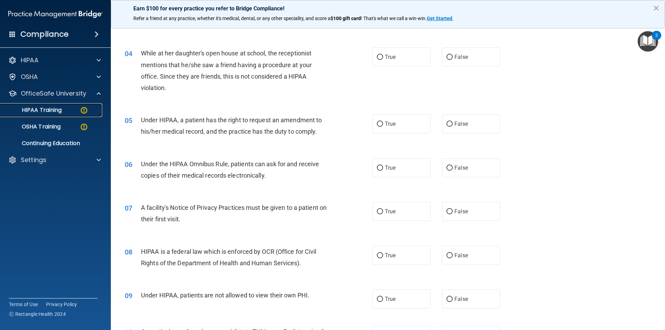
click at [49, 109] on p "HIPAA Training" at bounding box center [33, 110] width 57 height 7
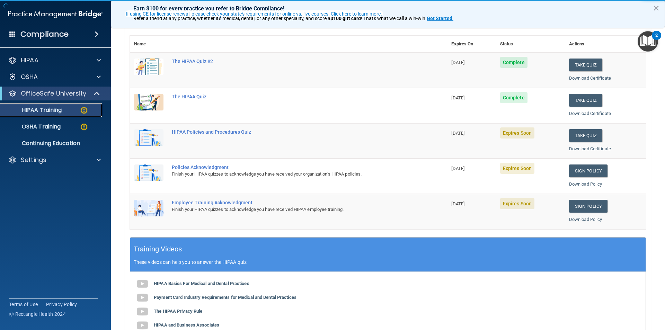
scroll to position [35, 0]
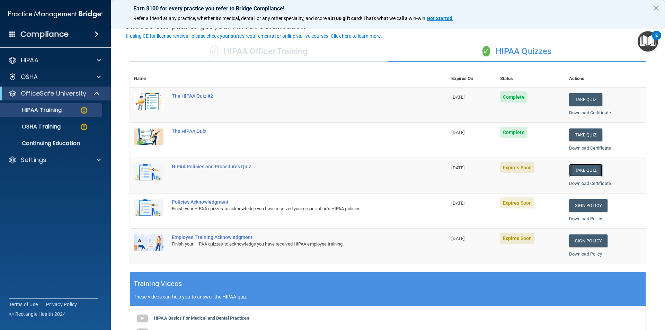
click at [575, 169] on button "Take Quiz" at bounding box center [585, 170] width 33 height 13
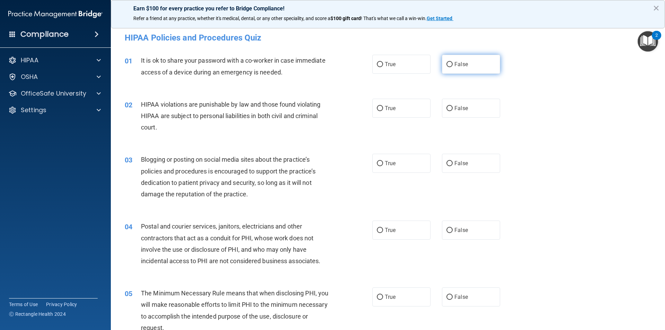
click at [458, 59] on label "False" at bounding box center [471, 64] width 58 height 19
click at [452, 62] on input "False" at bounding box center [449, 64] width 6 height 5
radio input "true"
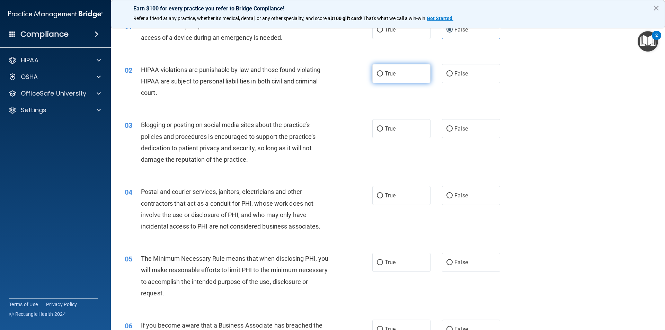
click at [385, 72] on span "True" at bounding box center [390, 73] width 11 height 7
click at [383, 72] on input "True" at bounding box center [380, 73] width 6 height 5
radio input "true"
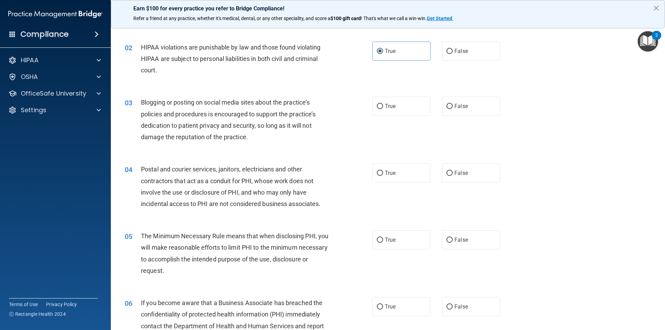
scroll to position [69, 0]
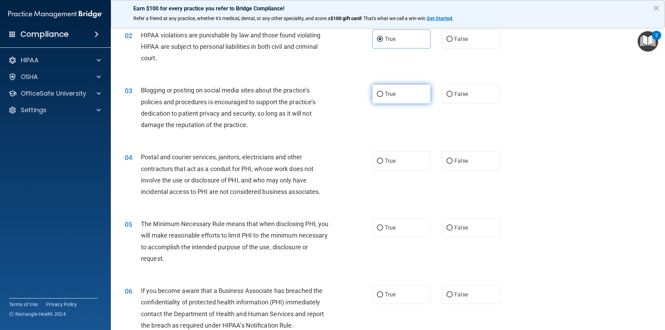
click at [403, 90] on label "True" at bounding box center [401, 93] width 58 height 19
click at [383, 92] on input "True" at bounding box center [380, 94] width 6 height 5
radio input "true"
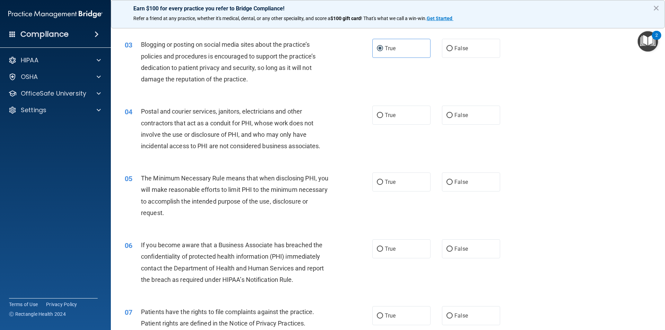
scroll to position [138, 0]
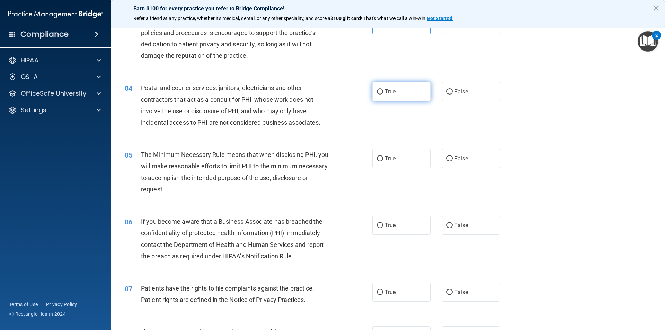
click at [391, 93] on span "True" at bounding box center [390, 91] width 11 height 7
click at [383, 93] on input "True" at bounding box center [380, 91] width 6 height 5
radio input "true"
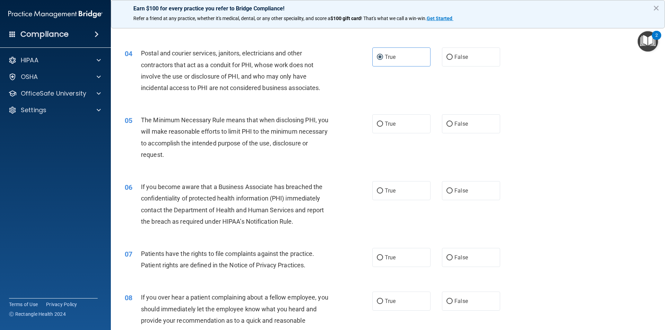
scroll to position [208, 0]
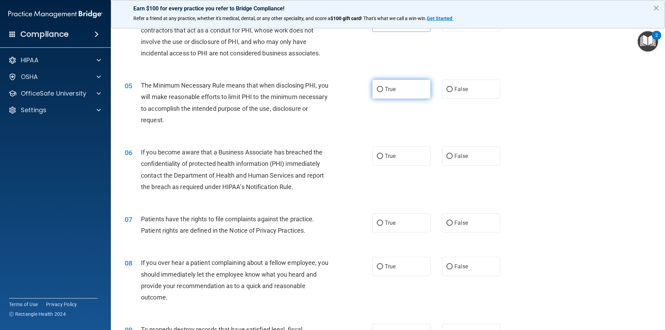
click at [387, 89] on span "True" at bounding box center [390, 89] width 11 height 7
click at [383, 89] on input "True" at bounding box center [380, 89] width 6 height 5
radio input "true"
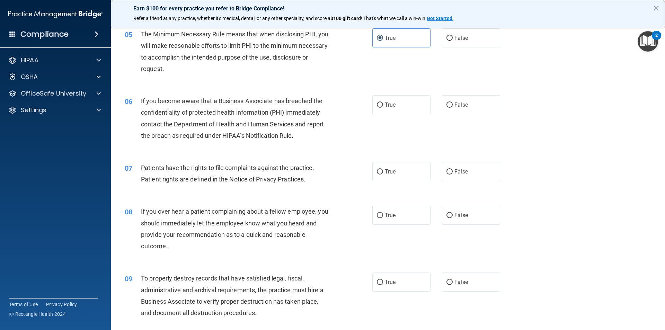
scroll to position [277, 0]
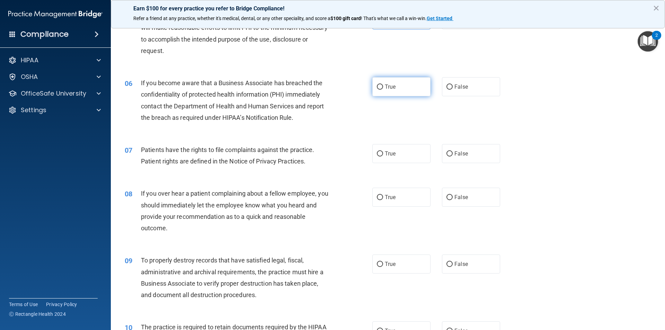
click at [405, 86] on label "True" at bounding box center [401, 86] width 58 height 19
click at [383, 86] on input "True" at bounding box center [380, 86] width 6 height 5
radio input "true"
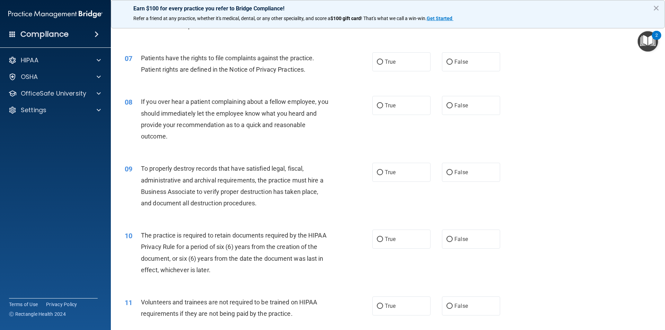
scroll to position [381, 0]
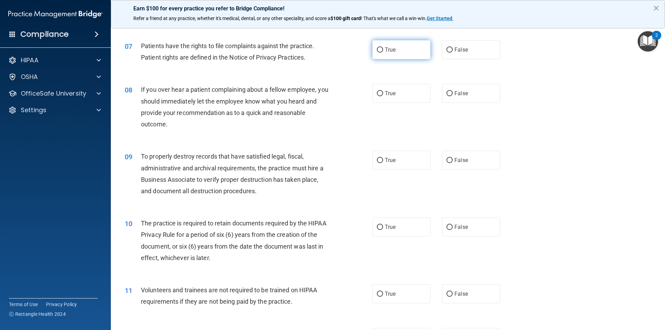
click at [408, 49] on label "True" at bounding box center [401, 49] width 58 height 19
click at [383, 49] on input "True" at bounding box center [380, 49] width 6 height 5
radio input "true"
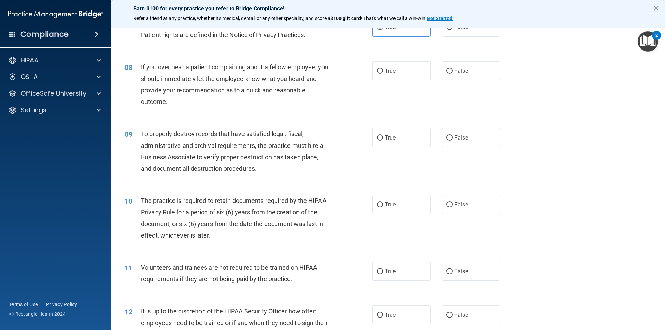
scroll to position [415, 0]
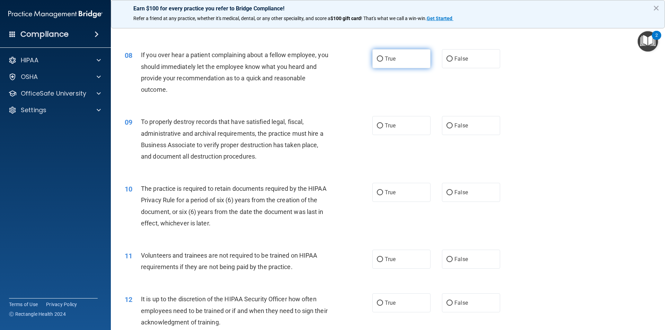
click at [395, 62] on label "True" at bounding box center [401, 58] width 58 height 19
click at [383, 62] on input "True" at bounding box center [380, 58] width 6 height 5
radio input "true"
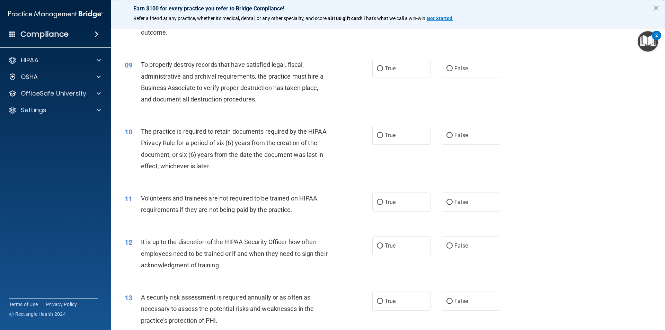
scroll to position [485, 0]
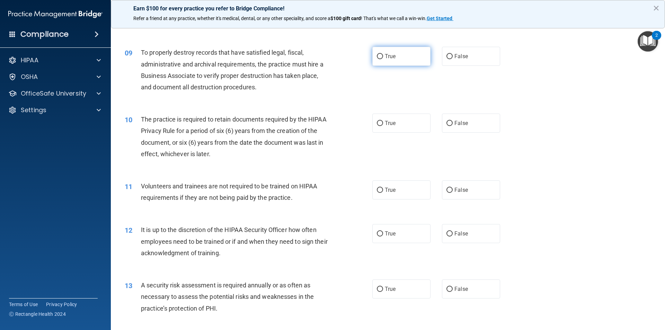
click at [396, 56] on label "True" at bounding box center [401, 56] width 58 height 19
click at [383, 56] on input "True" at bounding box center [380, 56] width 6 height 5
radio input "true"
click at [466, 56] on label "False" at bounding box center [471, 56] width 58 height 19
click at [452, 56] on input "False" at bounding box center [449, 56] width 6 height 5
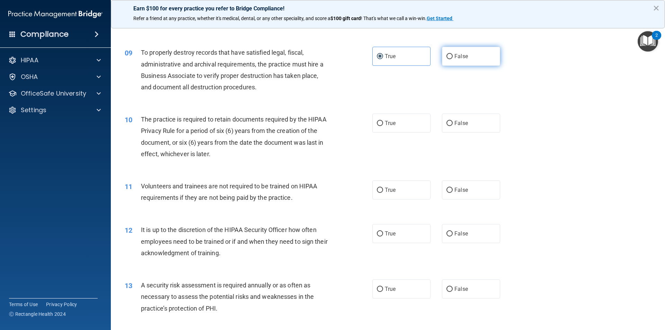
radio input "true"
radio input "false"
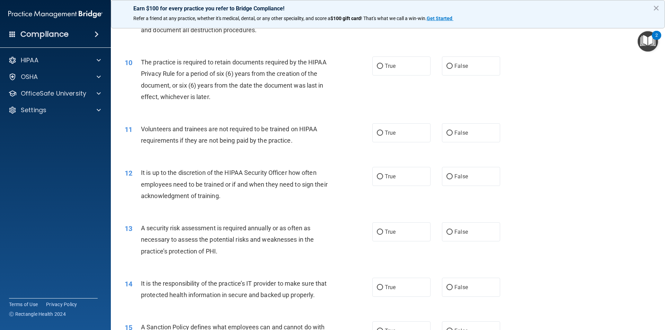
scroll to position [554, 0]
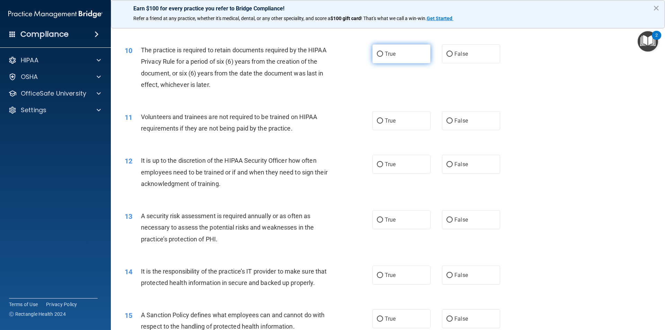
click at [391, 47] on label "True" at bounding box center [401, 53] width 58 height 19
click at [383, 52] on input "True" at bounding box center [380, 54] width 6 height 5
radio input "true"
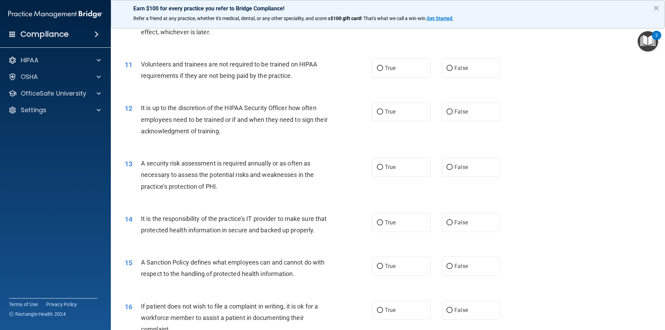
scroll to position [623, 0]
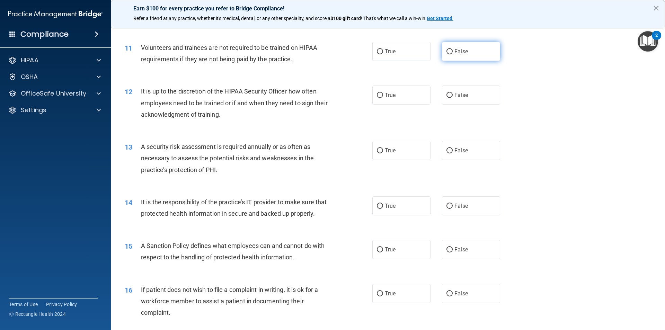
click at [454, 52] on span "False" at bounding box center [461, 51] width 14 height 7
click at [451, 52] on input "False" at bounding box center [449, 51] width 6 height 5
radio input "true"
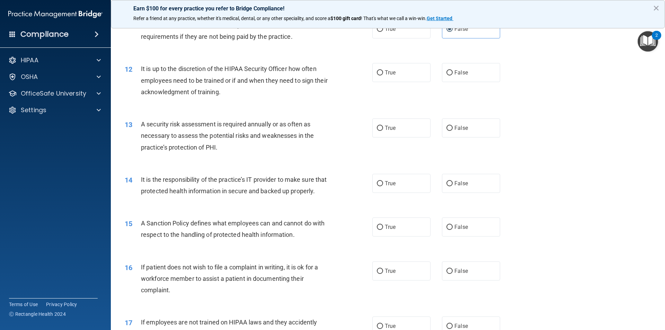
scroll to position [658, 0]
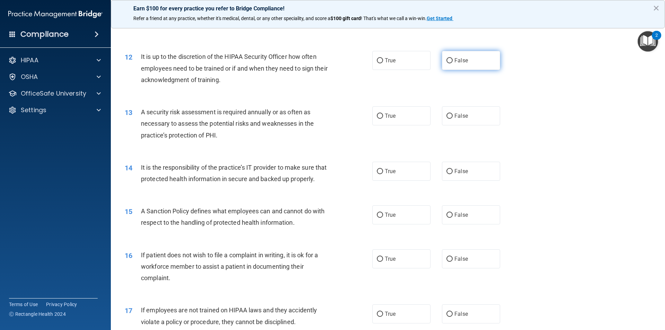
click at [465, 58] on label "False" at bounding box center [471, 60] width 58 height 19
click at [452, 58] on input "False" at bounding box center [449, 60] width 6 height 5
radio input "true"
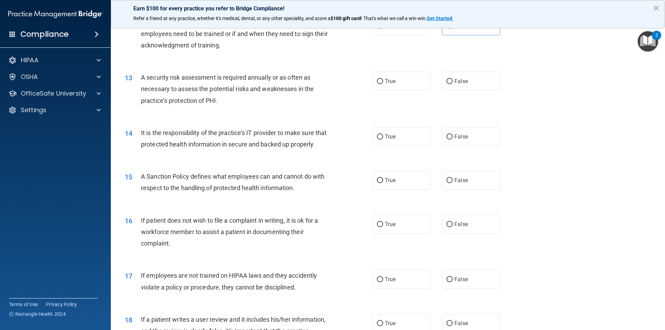
scroll to position [727, 0]
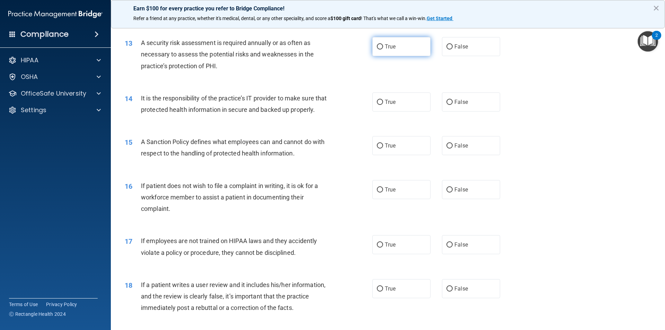
click at [391, 46] on span "True" at bounding box center [390, 46] width 11 height 7
click at [383, 46] on input "True" at bounding box center [380, 46] width 6 height 5
radio input "true"
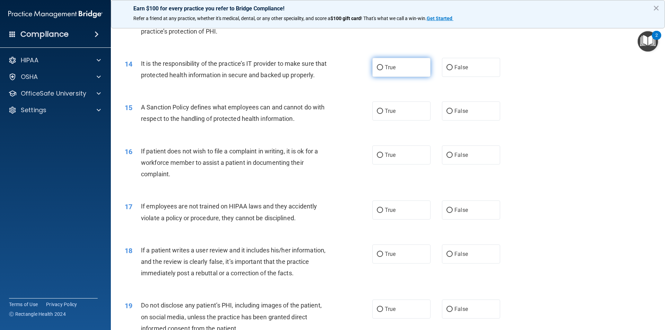
click at [387, 65] on span "True" at bounding box center [390, 67] width 11 height 7
click at [383, 65] on input "True" at bounding box center [380, 67] width 6 height 5
radio input "true"
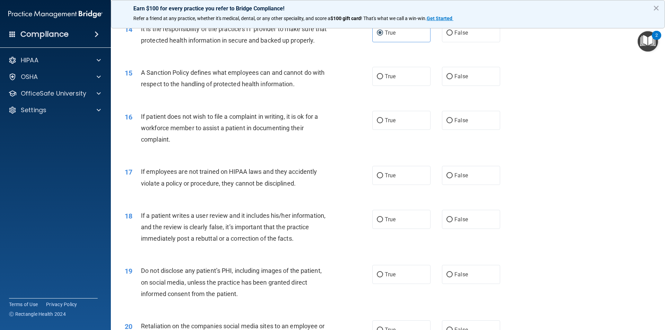
scroll to position [831, 0]
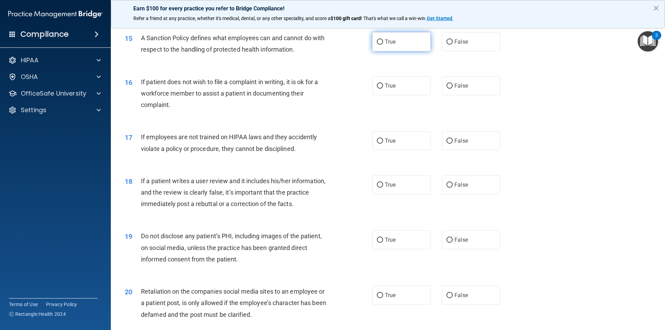
click at [404, 51] on label "True" at bounding box center [401, 41] width 58 height 19
click at [383, 45] on input "True" at bounding box center [380, 41] width 6 height 5
radio input "true"
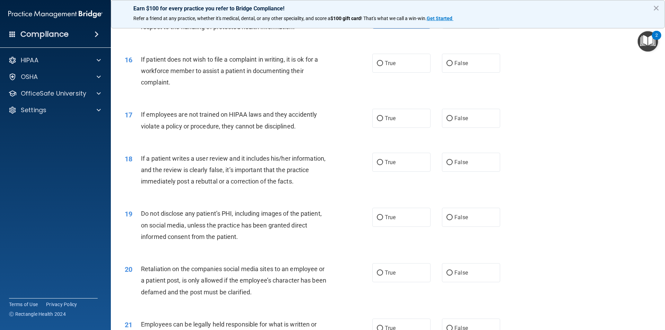
scroll to position [865, 0]
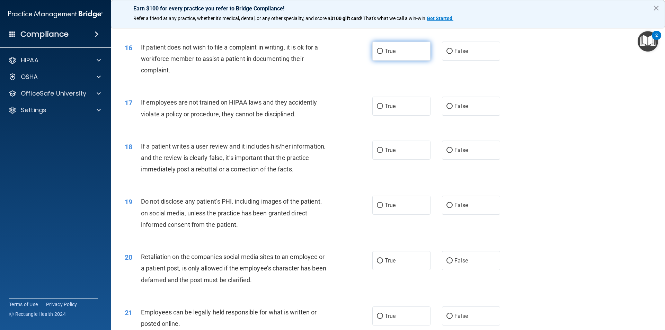
click at [402, 61] on label "True" at bounding box center [401, 51] width 58 height 19
click at [383, 54] on input "True" at bounding box center [380, 51] width 6 height 5
radio input "true"
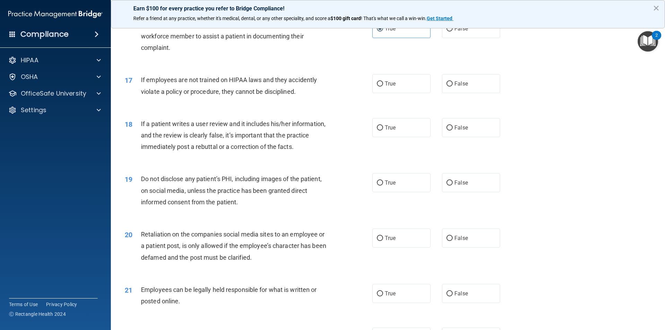
scroll to position [900, 0]
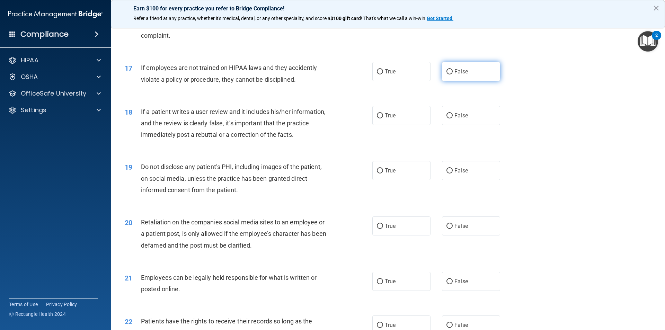
click at [464, 75] on span "False" at bounding box center [461, 71] width 14 height 7
click at [452, 74] on input "False" at bounding box center [449, 71] width 6 height 5
radio input "true"
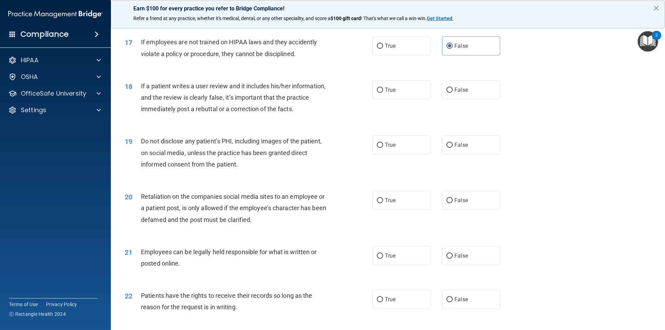
scroll to position [969, 0]
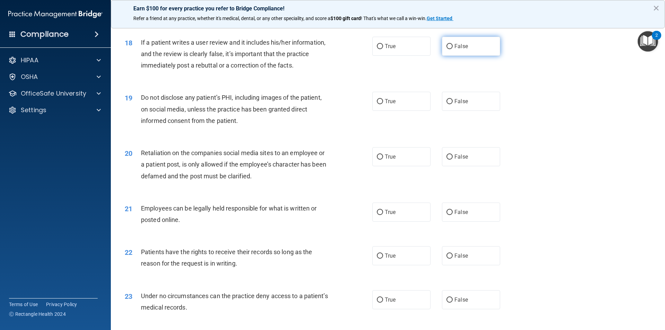
click at [487, 56] on label "False" at bounding box center [471, 46] width 58 height 19
click at [452, 49] on input "False" at bounding box center [449, 46] width 6 height 5
radio input "true"
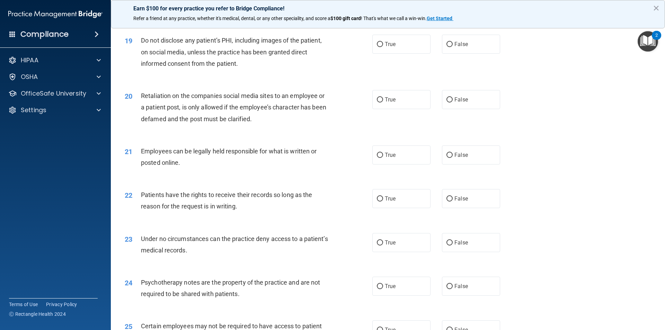
scroll to position [1039, 0]
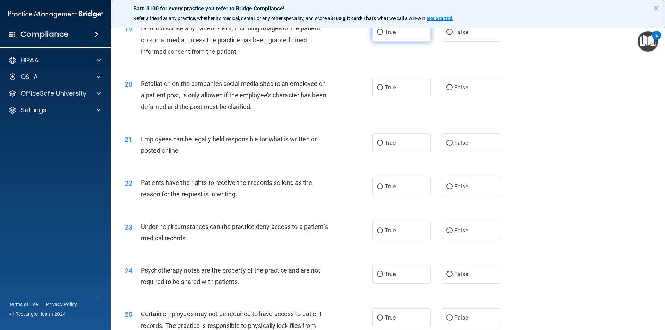
click at [375, 38] on label "True" at bounding box center [401, 32] width 58 height 19
click at [377, 35] on input "True" at bounding box center [380, 32] width 6 height 5
radio input "true"
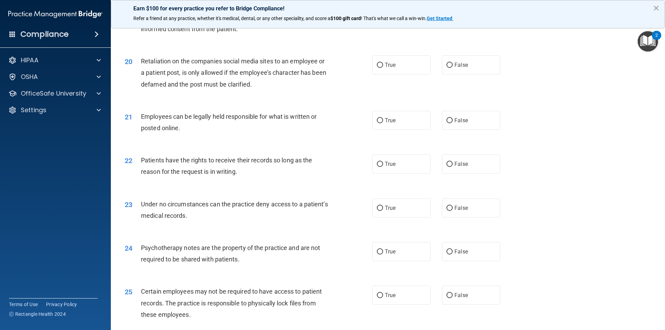
scroll to position [1073, 0]
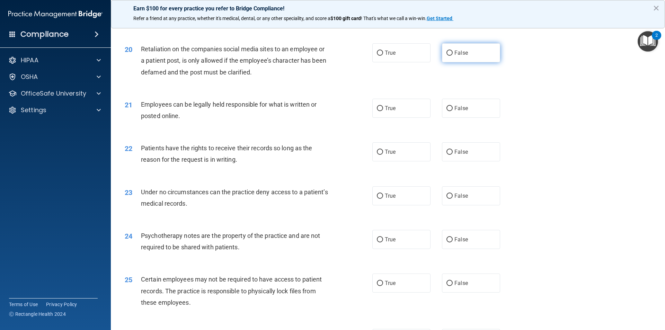
click at [449, 62] on label "False" at bounding box center [471, 52] width 58 height 19
click at [449, 56] on input "False" at bounding box center [449, 53] width 6 height 5
radio input "true"
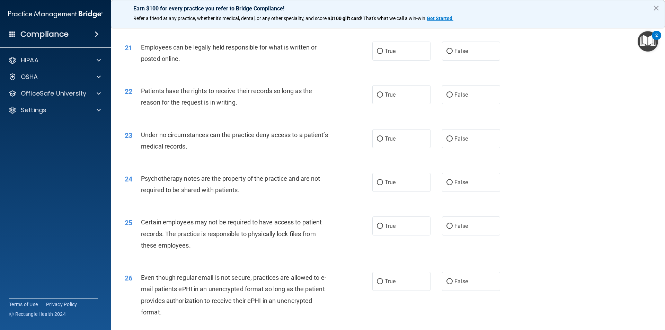
scroll to position [1142, 0]
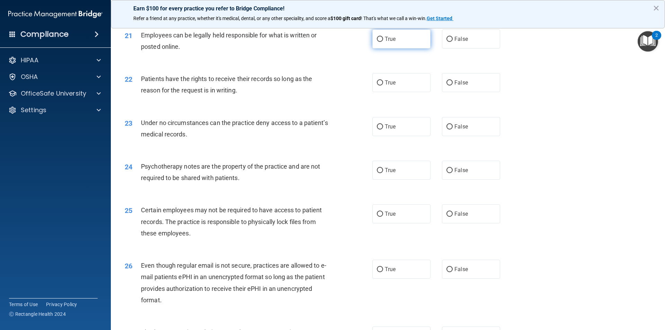
click at [409, 48] on label "True" at bounding box center [401, 38] width 58 height 19
click at [383, 42] on input "True" at bounding box center [380, 39] width 6 height 5
radio input "true"
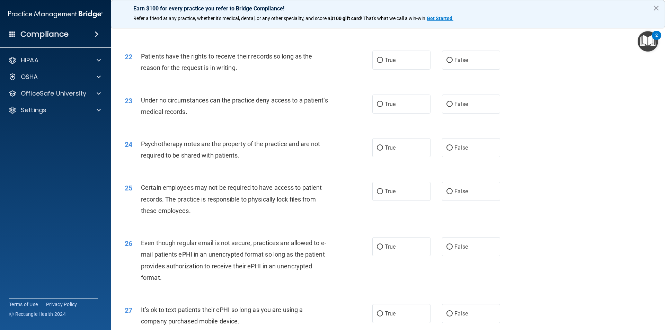
scroll to position [1177, 0]
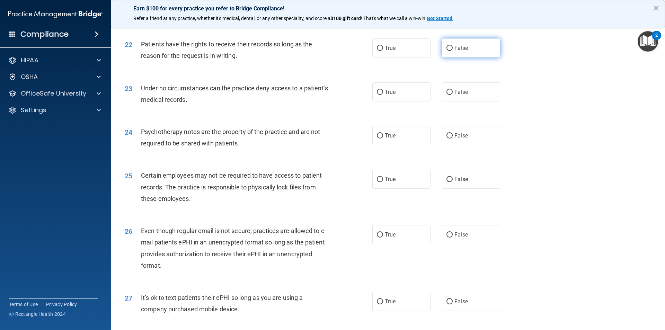
click at [447, 51] on input "False" at bounding box center [449, 48] width 6 height 5
radio input "true"
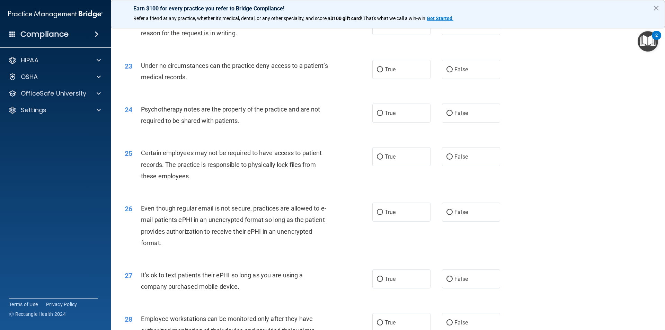
scroll to position [1212, 0]
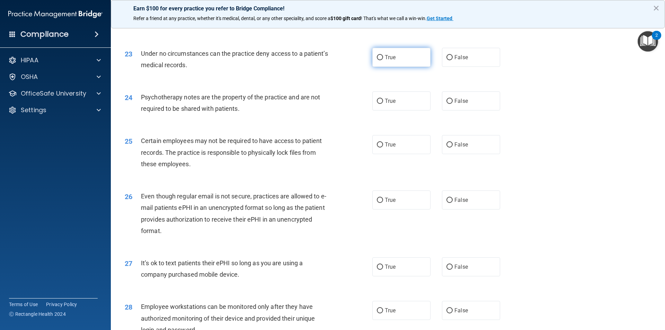
click at [394, 67] on label "True" at bounding box center [401, 57] width 58 height 19
click at [383, 60] on input "True" at bounding box center [380, 57] width 6 height 5
radio input "true"
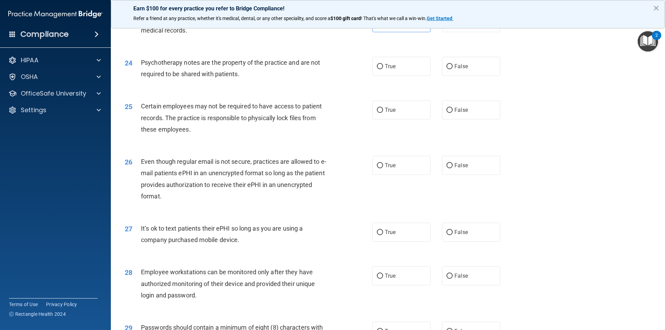
scroll to position [1281, 0]
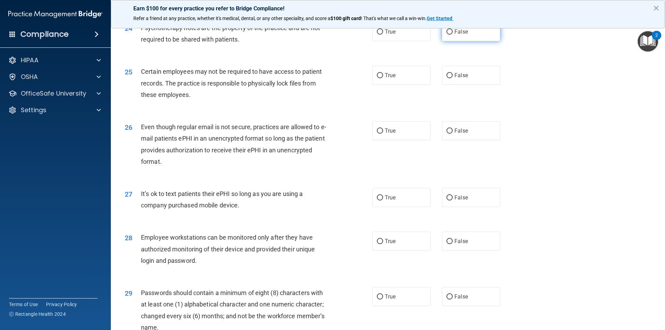
click at [459, 41] on label "False" at bounding box center [471, 31] width 58 height 19
click at [452, 35] on input "False" at bounding box center [449, 31] width 6 height 5
radio input "true"
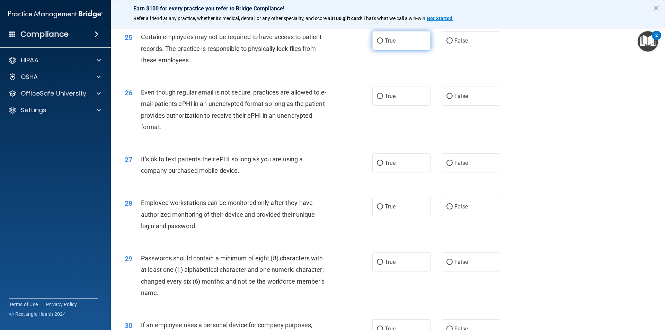
click at [388, 44] on span "True" at bounding box center [390, 40] width 11 height 7
click at [383, 44] on input "True" at bounding box center [380, 40] width 6 height 5
radio input "true"
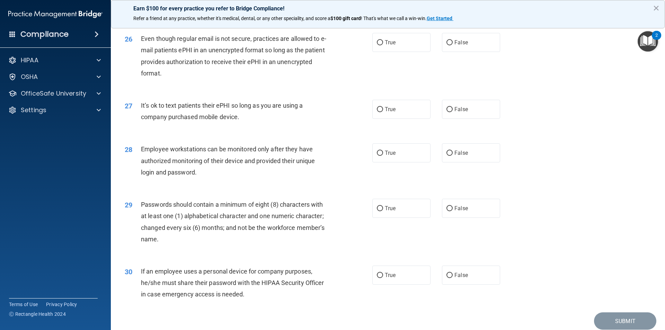
scroll to position [1385, 0]
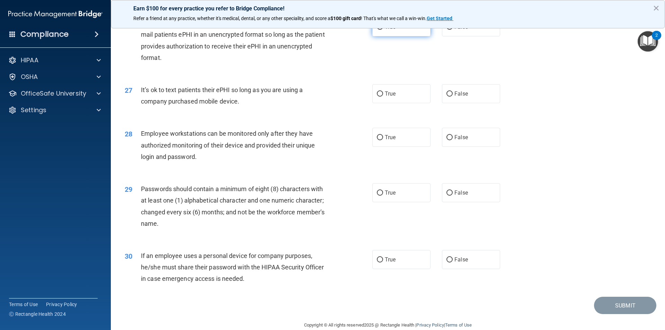
click at [385, 30] on span "True" at bounding box center [390, 27] width 11 height 7
click at [383, 30] on input "True" at bounding box center [380, 27] width 6 height 5
radio input "true"
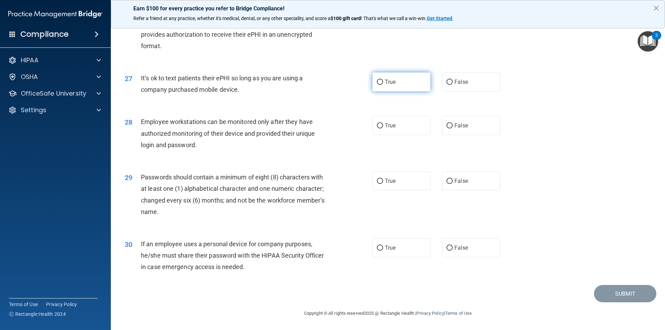
click at [402, 83] on label "True" at bounding box center [401, 81] width 58 height 19
click at [383, 83] on input "True" at bounding box center [380, 82] width 6 height 5
radio input "true"
click at [449, 80] on input "False" at bounding box center [449, 82] width 6 height 5
radio input "true"
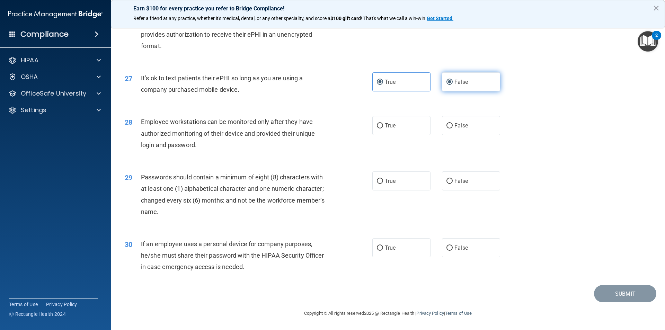
radio input "false"
click at [404, 124] on label "True" at bounding box center [401, 125] width 58 height 19
click at [383, 124] on input "True" at bounding box center [380, 125] width 6 height 5
radio input "true"
click at [404, 176] on label "True" at bounding box center [401, 180] width 58 height 19
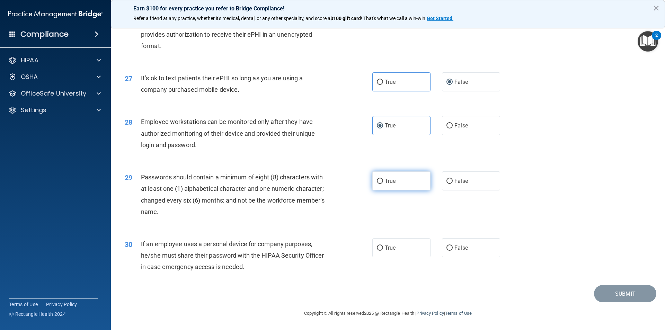
click at [383, 179] on input "True" at bounding box center [380, 181] width 6 height 5
radio input "true"
click at [467, 244] on label "False" at bounding box center [471, 247] width 58 height 19
click at [452, 245] on input "False" at bounding box center [449, 247] width 6 height 5
radio input "true"
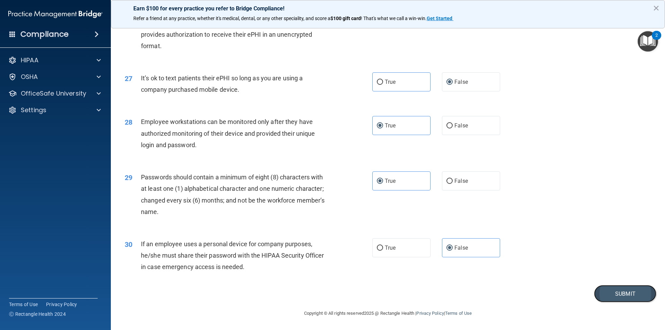
click at [625, 290] on button "Submit" at bounding box center [625, 294] width 62 height 18
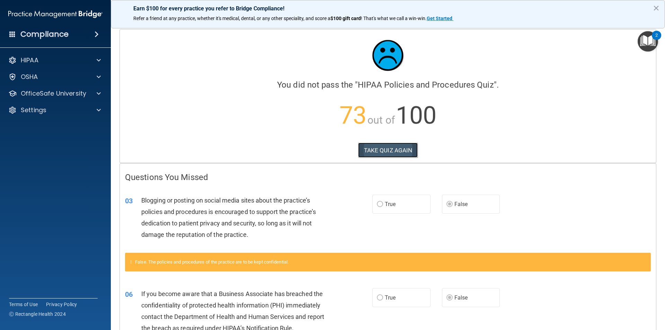
click at [383, 147] on button "TAKE QUIZ AGAIN" at bounding box center [388, 150] width 60 height 15
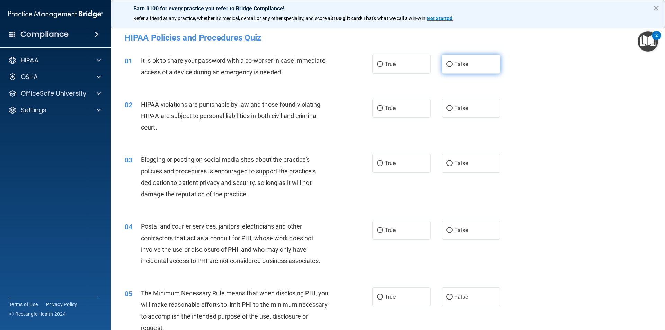
click at [450, 61] on label "False" at bounding box center [471, 64] width 58 height 19
click at [450, 62] on input "False" at bounding box center [449, 64] width 6 height 5
radio input "true"
click at [389, 106] on span "True" at bounding box center [390, 108] width 11 height 7
click at [383, 106] on input "True" at bounding box center [380, 108] width 6 height 5
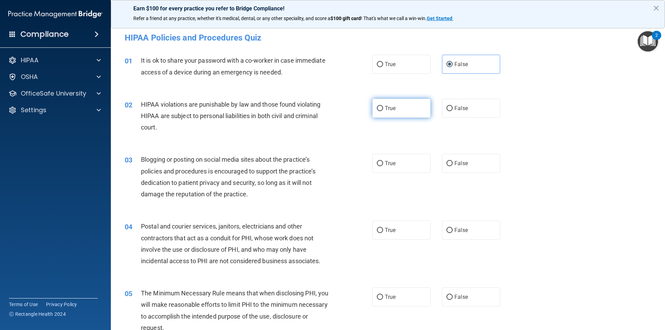
radio input "true"
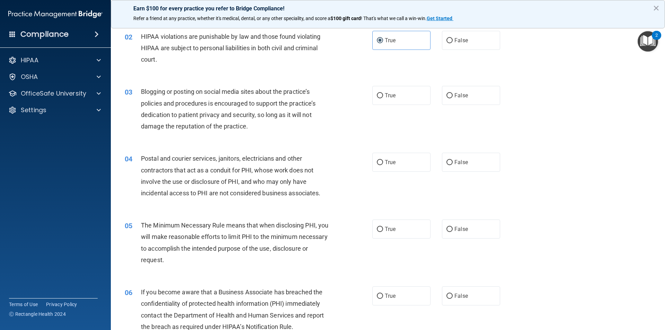
scroll to position [69, 0]
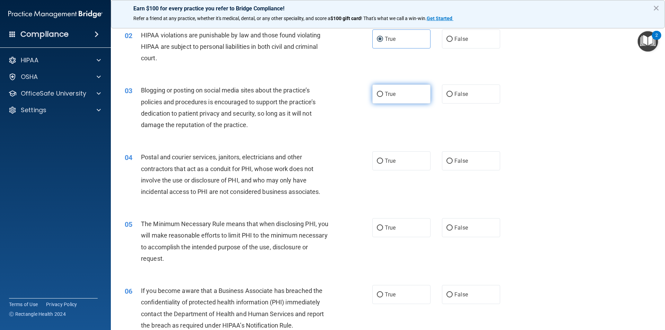
click at [395, 95] on label "True" at bounding box center [401, 93] width 58 height 19
click at [383, 95] on input "True" at bounding box center [380, 94] width 6 height 5
radio input "true"
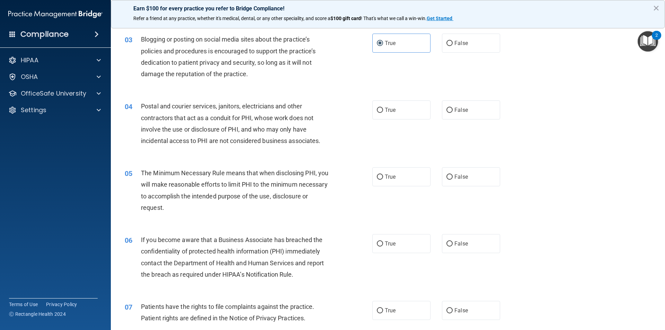
scroll to position [138, 0]
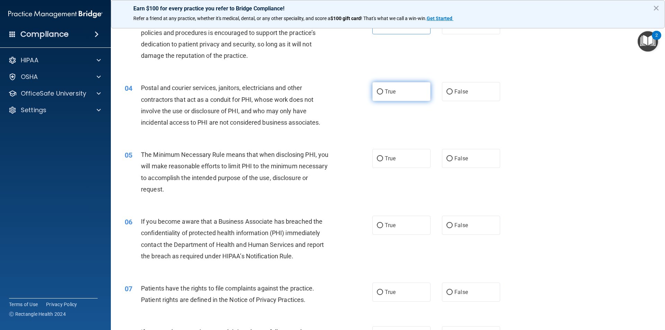
click at [397, 92] on label "True" at bounding box center [401, 91] width 58 height 19
click at [383, 92] on input "True" at bounding box center [380, 91] width 6 height 5
radio input "true"
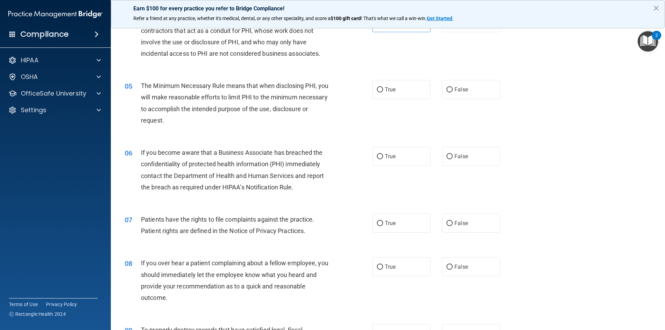
scroll to position [208, 0]
click at [404, 88] on label "True" at bounding box center [401, 89] width 58 height 19
click at [383, 88] on input "True" at bounding box center [380, 89] width 6 height 5
radio input "true"
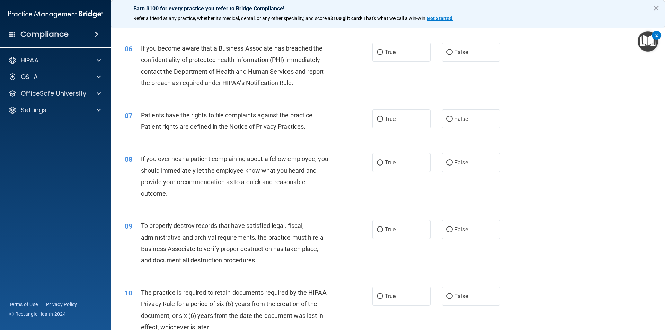
scroll to position [277, 0]
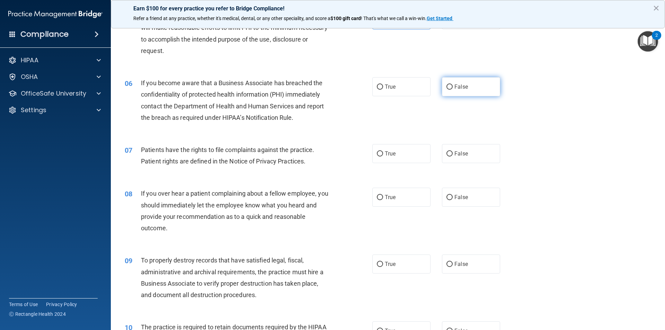
click at [483, 89] on label "False" at bounding box center [471, 86] width 58 height 19
click at [452, 89] on input "False" at bounding box center [449, 86] width 6 height 5
radio input "true"
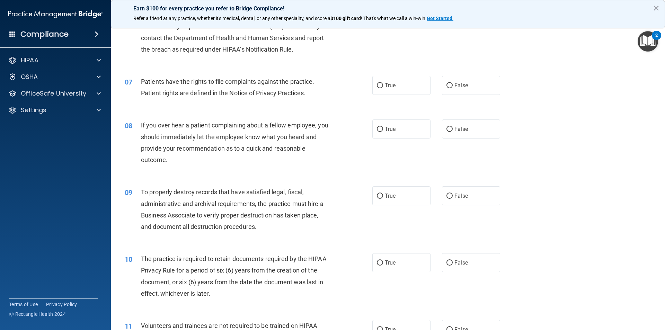
scroll to position [346, 0]
click at [393, 81] on label "True" at bounding box center [401, 84] width 58 height 19
click at [383, 82] on input "True" at bounding box center [380, 84] width 6 height 5
radio input "true"
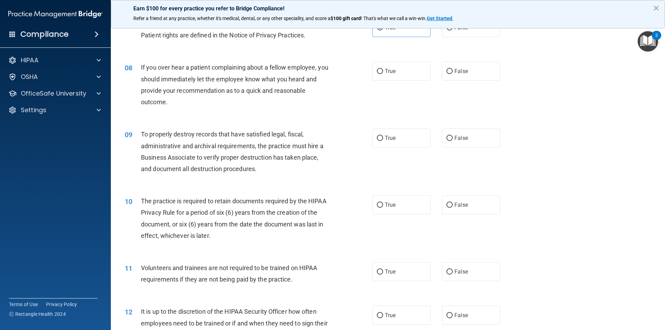
scroll to position [415, 0]
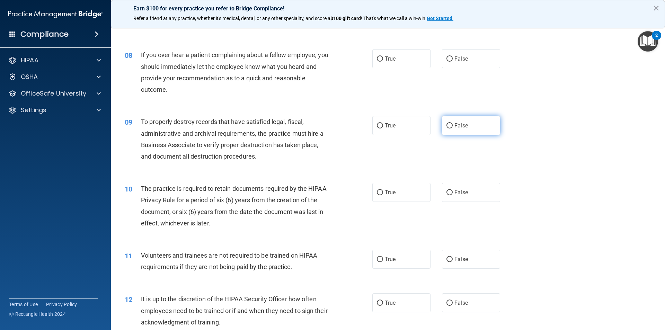
click at [460, 128] on span "False" at bounding box center [461, 125] width 14 height 7
click at [452, 128] on input "False" at bounding box center [449, 125] width 6 height 5
radio input "true"
click at [401, 53] on label "True" at bounding box center [401, 58] width 58 height 19
click at [383, 56] on input "True" at bounding box center [380, 58] width 6 height 5
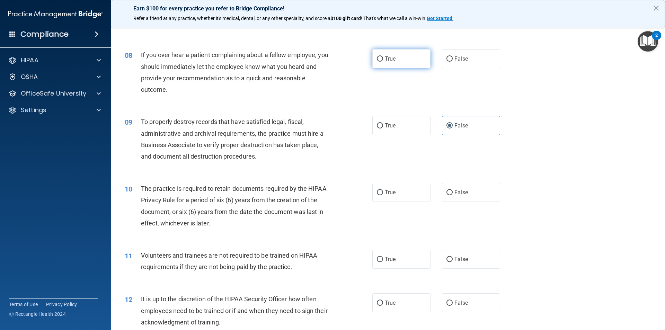
radio input "true"
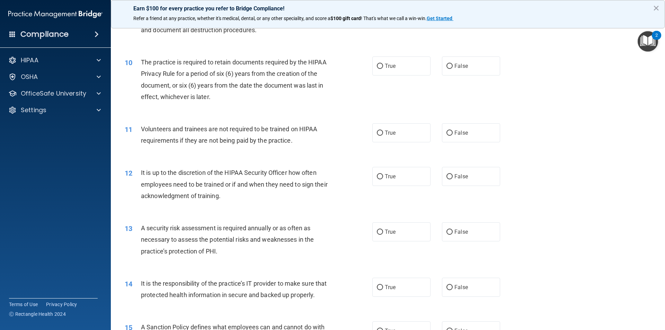
scroll to position [554, 0]
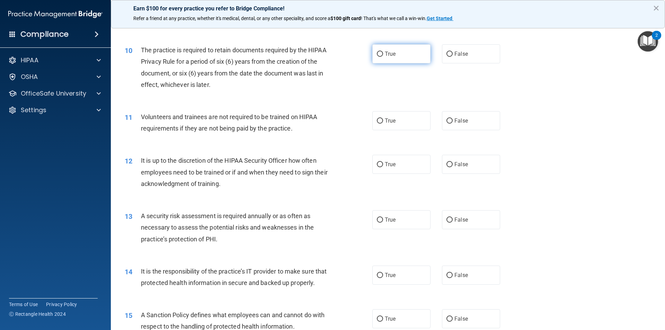
click at [404, 58] on label "True" at bounding box center [401, 53] width 58 height 19
click at [383, 57] on input "True" at bounding box center [380, 54] width 6 height 5
radio input "true"
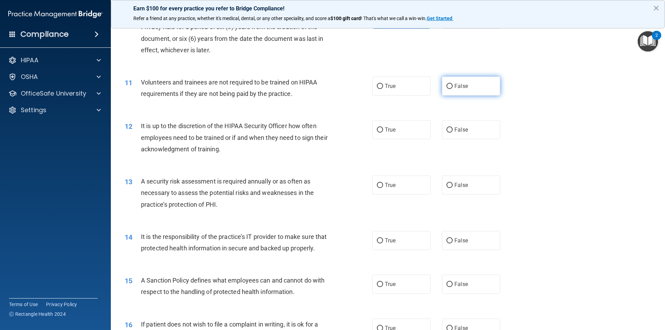
click at [461, 87] on span "False" at bounding box center [461, 86] width 14 height 7
click at [452, 87] on input "False" at bounding box center [449, 86] width 6 height 5
radio input "true"
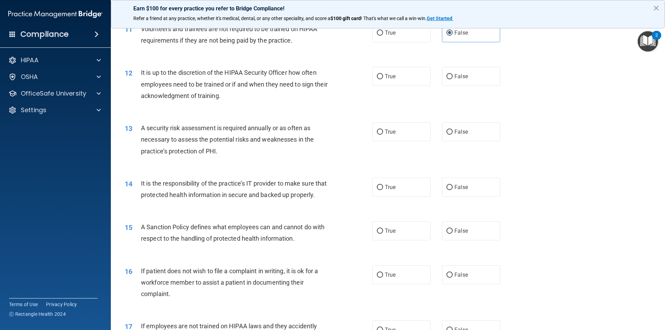
scroll to position [658, 0]
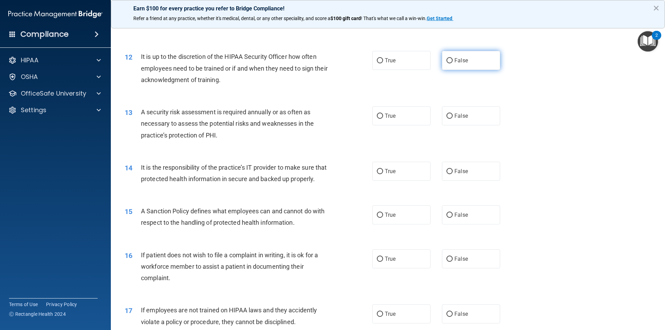
click at [467, 59] on label "False" at bounding box center [471, 60] width 58 height 19
click at [452, 59] on input "False" at bounding box center [449, 60] width 6 height 5
radio input "true"
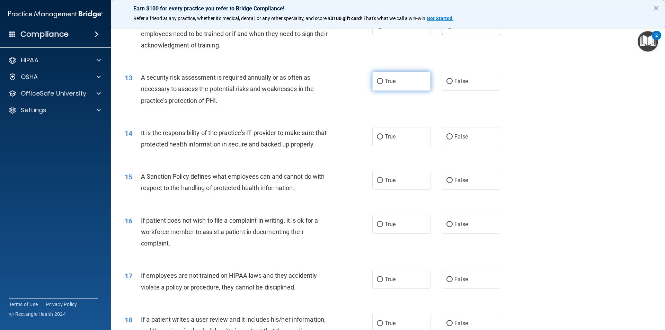
click at [392, 83] on span "True" at bounding box center [390, 81] width 11 height 7
click at [383, 83] on input "True" at bounding box center [380, 81] width 6 height 5
radio input "true"
click at [462, 138] on span "False" at bounding box center [461, 136] width 14 height 7
click at [452, 138] on input "False" at bounding box center [449, 136] width 6 height 5
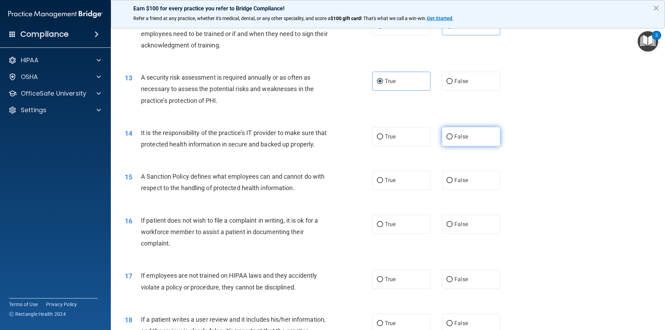
radio input "true"
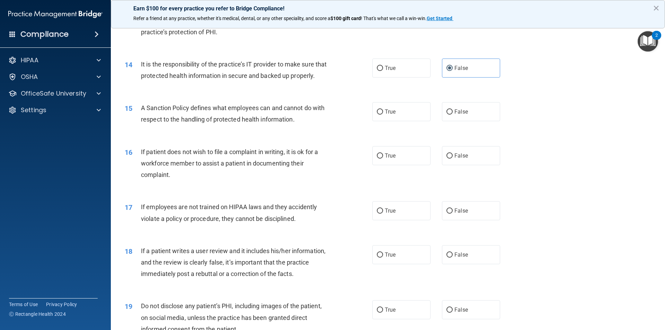
scroll to position [762, 0]
click at [463, 114] on span "False" at bounding box center [461, 111] width 14 height 7
click at [452, 114] on input "False" at bounding box center [449, 111] width 6 height 5
radio input "true"
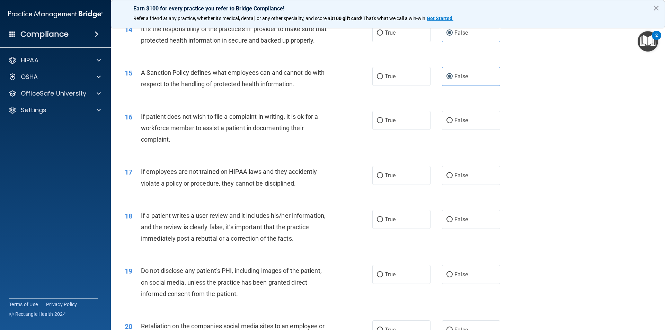
scroll to position [831, 0]
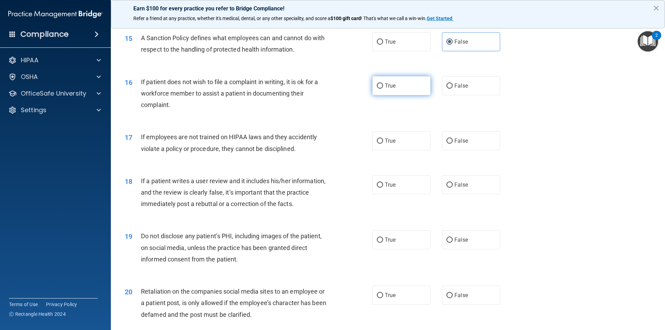
click at [401, 95] on label "True" at bounding box center [401, 85] width 58 height 19
click at [383, 89] on input "True" at bounding box center [380, 85] width 6 height 5
radio input "true"
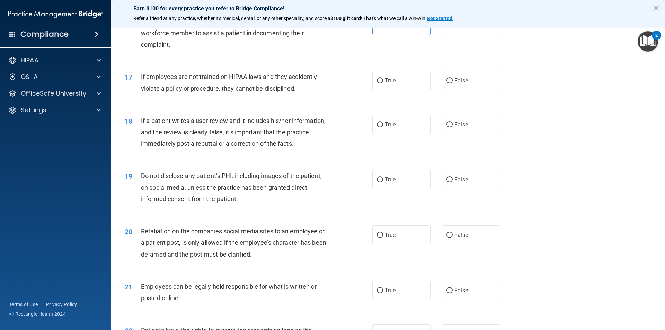
scroll to position [900, 0]
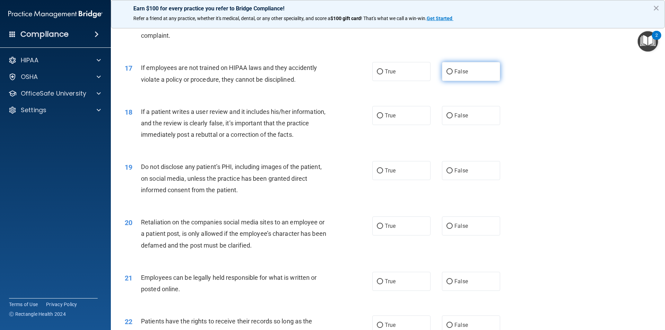
click at [485, 81] on label "False" at bounding box center [471, 71] width 58 height 19
click at [452, 74] on input "False" at bounding box center [449, 71] width 6 height 5
radio input "true"
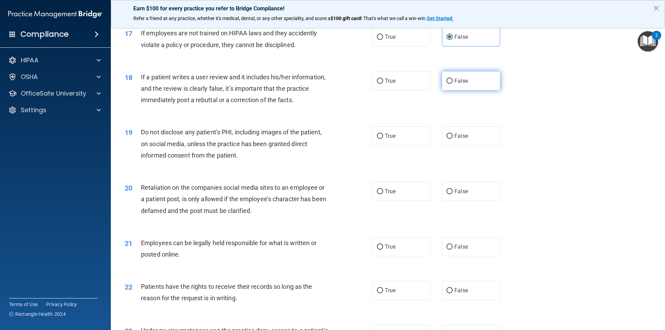
click at [465, 90] on label "False" at bounding box center [471, 80] width 58 height 19
click at [452, 84] on input "False" at bounding box center [449, 81] width 6 height 5
radio input "true"
click at [465, 90] on label "False" at bounding box center [471, 80] width 58 height 19
click at [452, 84] on input "False" at bounding box center [449, 81] width 6 height 5
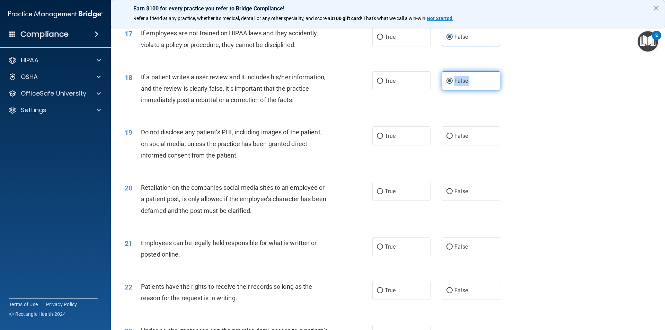
click at [465, 90] on label "False" at bounding box center [471, 80] width 58 height 19
click at [452, 84] on input "False" at bounding box center [449, 81] width 6 height 5
click at [586, 93] on div "18 If a patient writes a user review and it includes his/her information, and t…" at bounding box center [387, 90] width 537 height 55
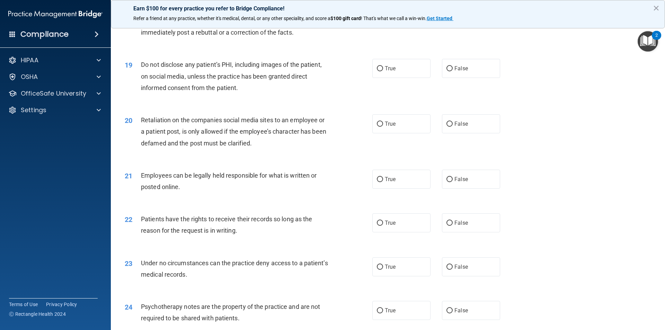
scroll to position [1004, 0]
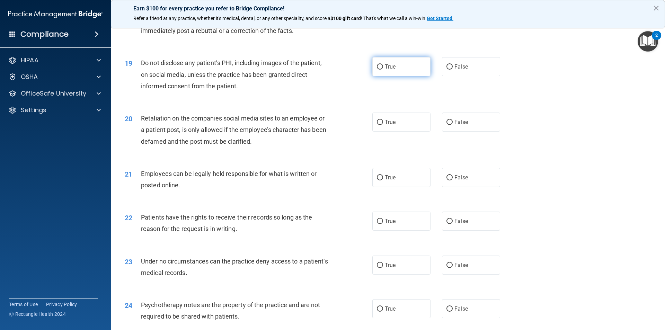
click at [390, 76] on label "True" at bounding box center [401, 66] width 58 height 19
click at [383, 70] on input "True" at bounding box center [380, 66] width 6 height 5
radio input "true"
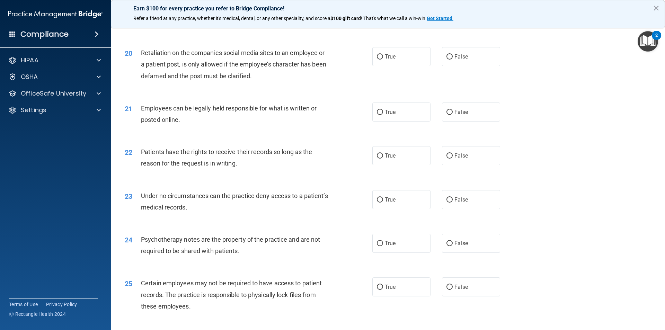
scroll to position [1073, 0]
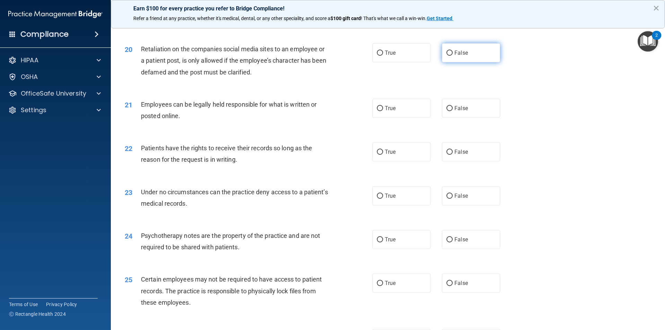
click at [457, 56] on span "False" at bounding box center [461, 53] width 14 height 7
click at [452, 56] on input "False" at bounding box center [449, 53] width 6 height 5
radio input "true"
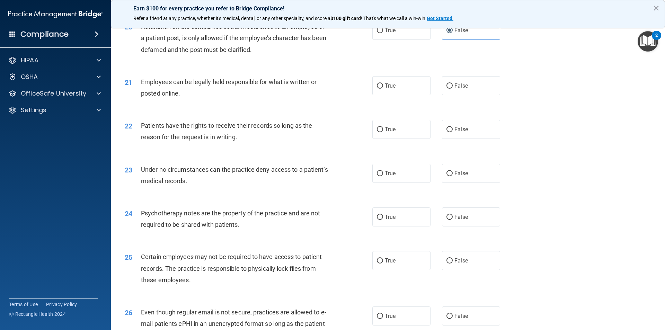
scroll to position [1142, 0]
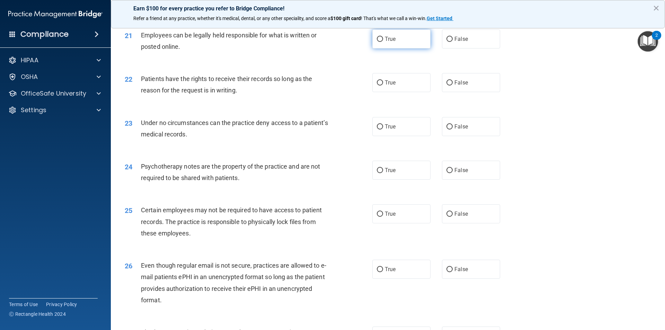
click at [377, 42] on input "True" at bounding box center [380, 39] width 6 height 5
radio input "true"
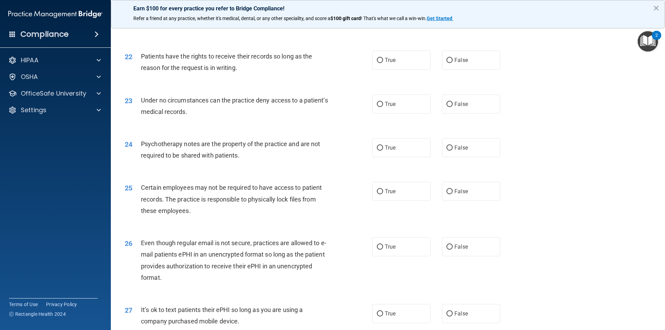
scroll to position [1177, 0]
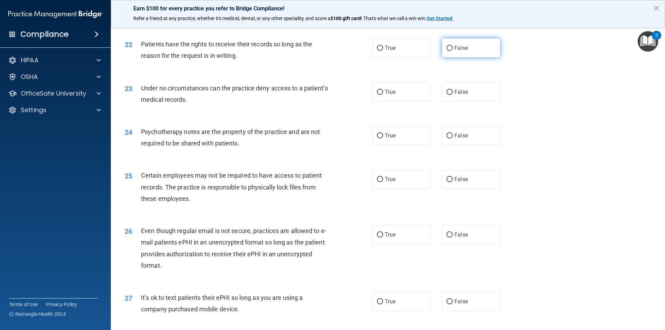
click at [459, 51] on span "False" at bounding box center [461, 48] width 14 height 7
click at [452, 51] on input "False" at bounding box center [449, 48] width 6 height 5
radio input "true"
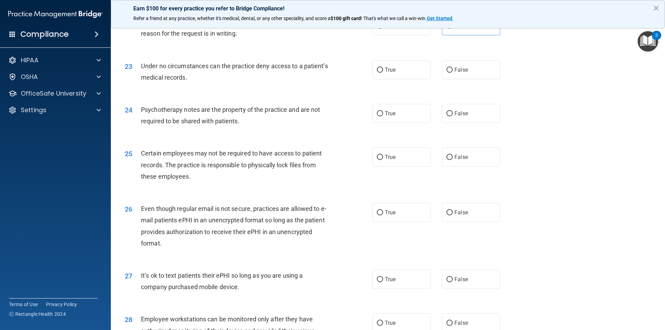
scroll to position [1212, 0]
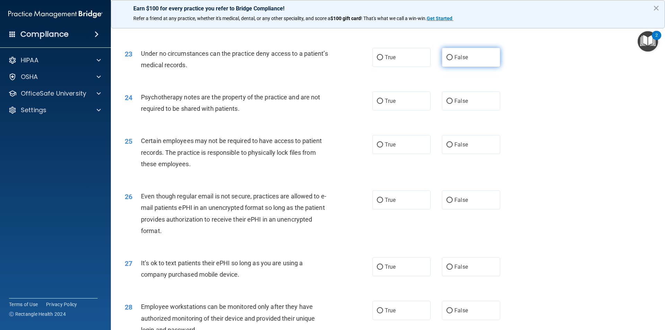
click at [446, 60] on input "False" at bounding box center [449, 57] width 6 height 5
radio input "true"
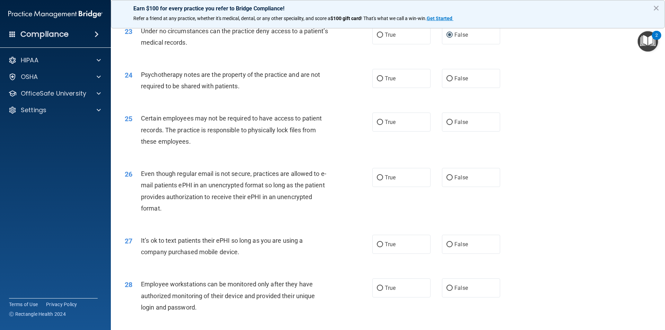
scroll to position [1246, 0]
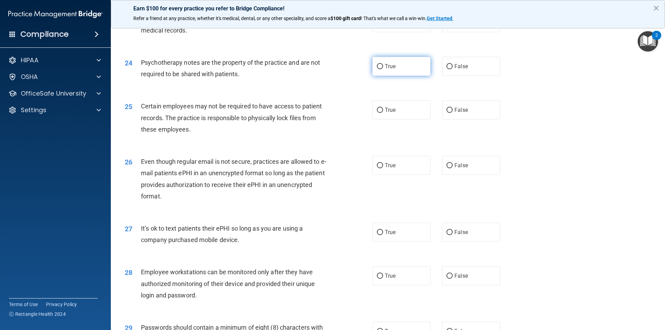
click at [381, 72] on label "True" at bounding box center [401, 66] width 58 height 19
click at [381, 69] on input "True" at bounding box center [380, 66] width 6 height 5
radio input "true"
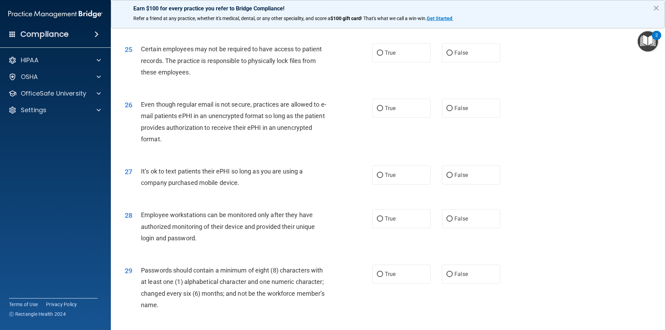
scroll to position [1315, 0]
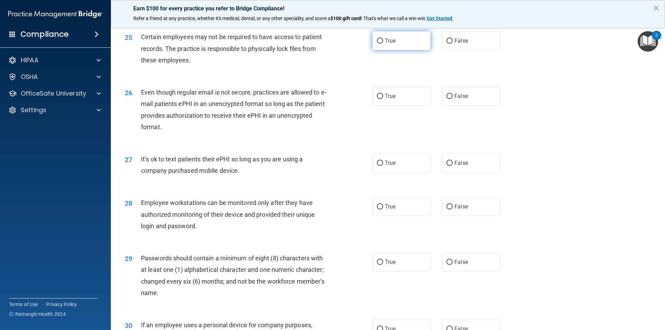
click at [384, 48] on label "True" at bounding box center [401, 40] width 58 height 19
click at [383, 44] on input "True" at bounding box center [380, 40] width 6 height 5
radio input "true"
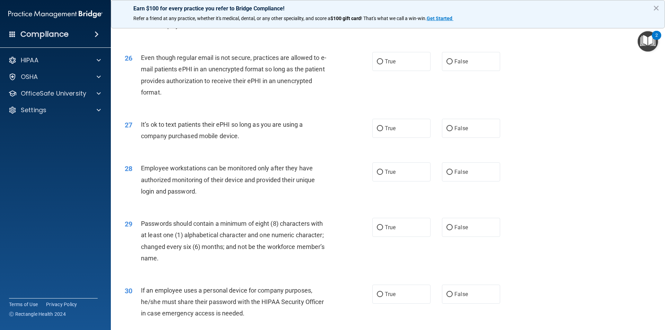
scroll to position [1385, 0]
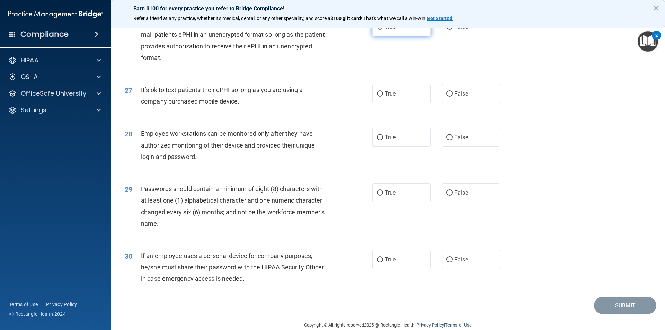
click at [397, 36] on label "True" at bounding box center [401, 26] width 58 height 19
click at [383, 30] on input "True" at bounding box center [380, 27] width 6 height 5
radio input "true"
click at [454, 97] on span "False" at bounding box center [461, 93] width 14 height 7
click at [452, 97] on input "False" at bounding box center [449, 93] width 6 height 5
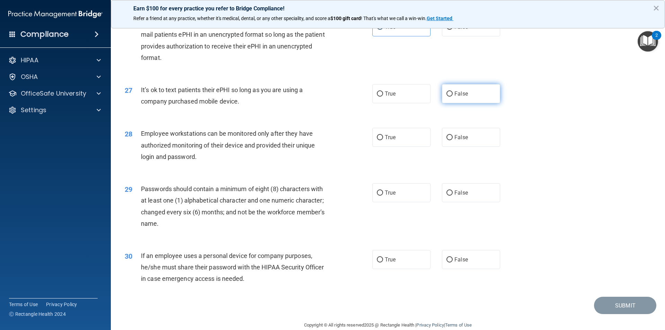
radio input "true"
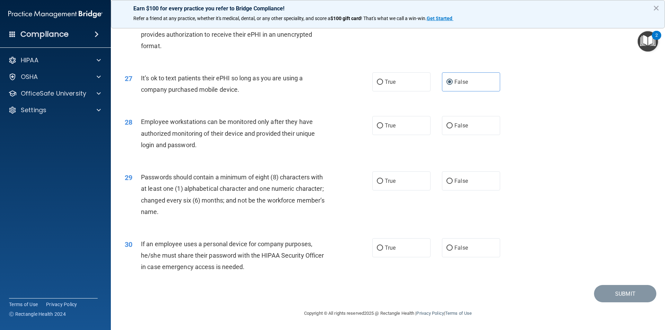
scroll to position [1408, 0]
click at [410, 87] on label "True" at bounding box center [401, 81] width 58 height 19
click at [383, 85] on input "True" at bounding box center [380, 82] width 6 height 5
radio input "true"
radio input "false"
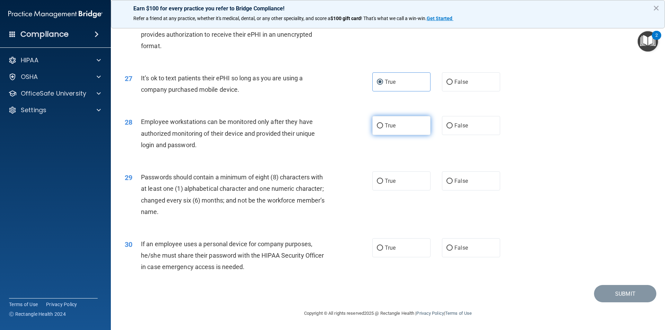
click at [403, 127] on label "True" at bounding box center [401, 125] width 58 height 19
click at [383, 127] on input "True" at bounding box center [380, 125] width 6 height 5
radio input "true"
click at [394, 175] on label "True" at bounding box center [401, 180] width 58 height 19
click at [383, 179] on input "True" at bounding box center [380, 181] width 6 height 5
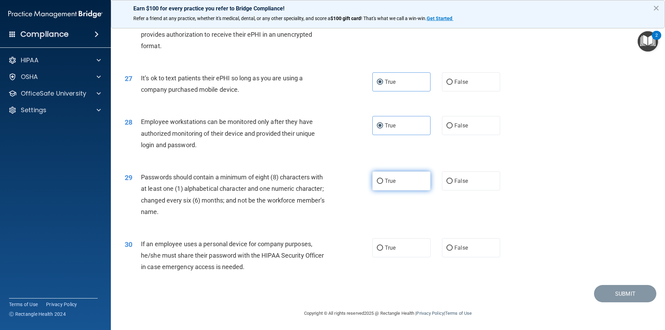
radio input "true"
click at [460, 250] on span "False" at bounding box center [461, 247] width 14 height 7
click at [452, 250] on input "False" at bounding box center [449, 247] width 6 height 5
radio input "true"
click at [620, 294] on button "Submit" at bounding box center [625, 294] width 62 height 18
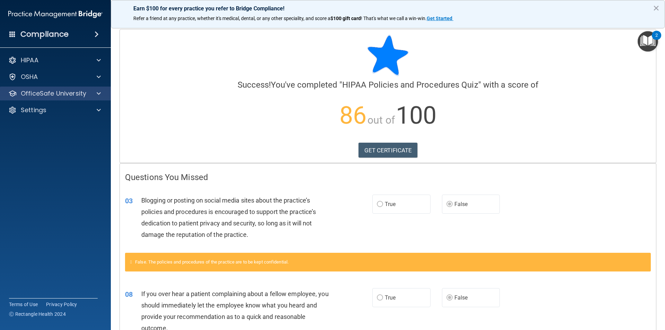
click at [26, 88] on div "OfficeSafe University" at bounding box center [55, 94] width 111 height 14
click at [100, 90] on span at bounding box center [99, 93] width 4 height 8
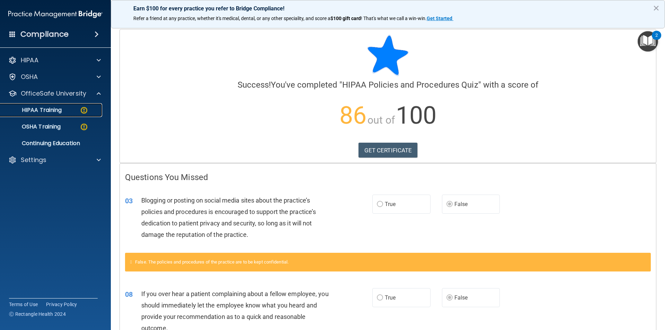
click at [53, 114] on link "HIPAA Training" at bounding box center [47, 110] width 109 height 14
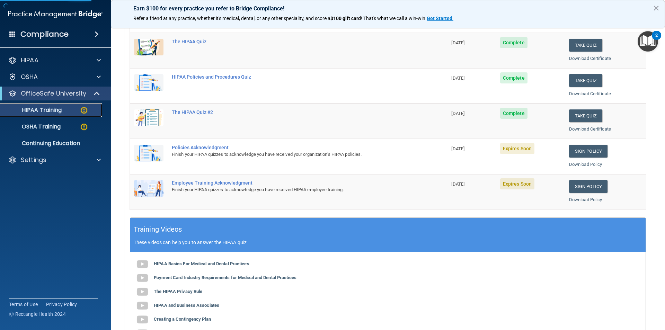
scroll to position [104, 0]
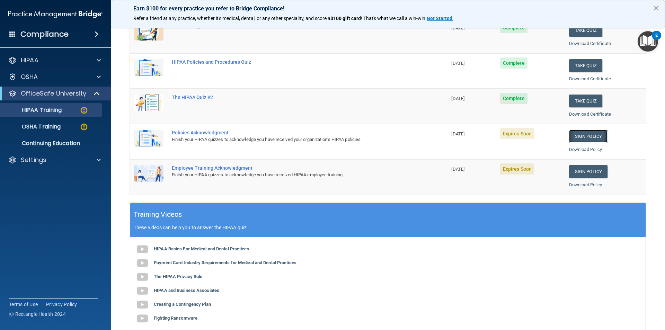
click at [580, 136] on link "Sign Policy" at bounding box center [588, 136] width 38 height 13
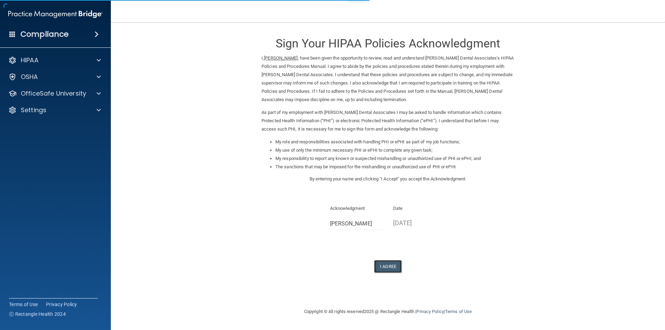
click at [386, 265] on button "I Agree" at bounding box center [388, 266] width 28 height 13
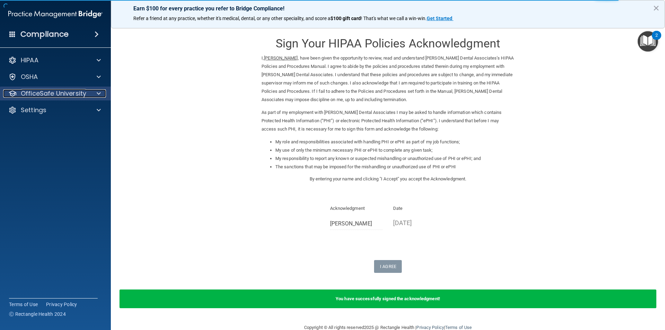
click at [44, 93] on p "OfficeSafe University" at bounding box center [53, 93] width 65 height 8
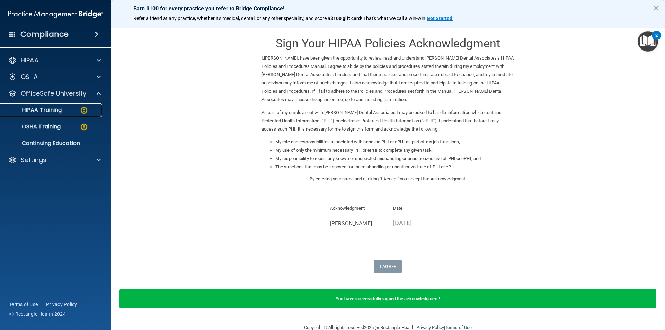
click at [48, 108] on p "HIPAA Training" at bounding box center [33, 110] width 57 height 7
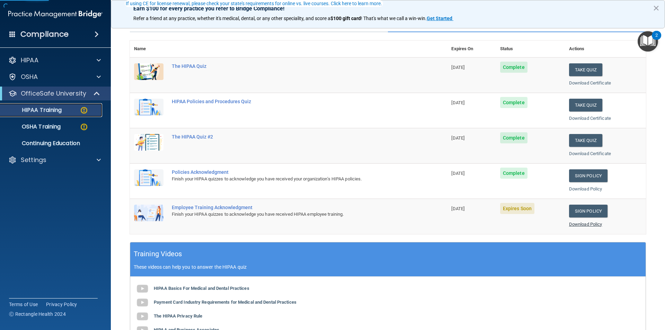
scroll to position [69, 0]
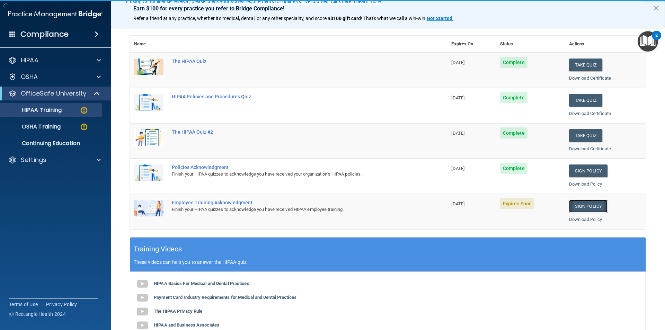
click at [581, 205] on link "Sign Policy" at bounding box center [588, 206] width 38 height 13
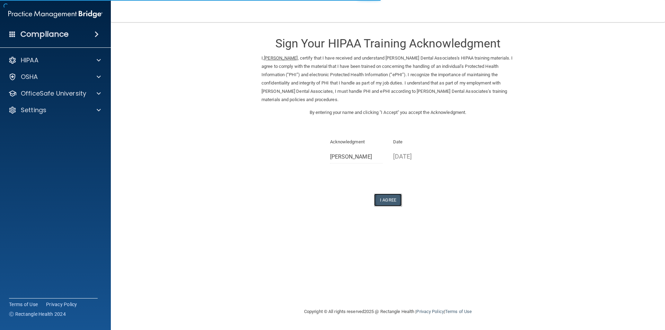
click at [386, 200] on button "I Agree" at bounding box center [388, 200] width 28 height 13
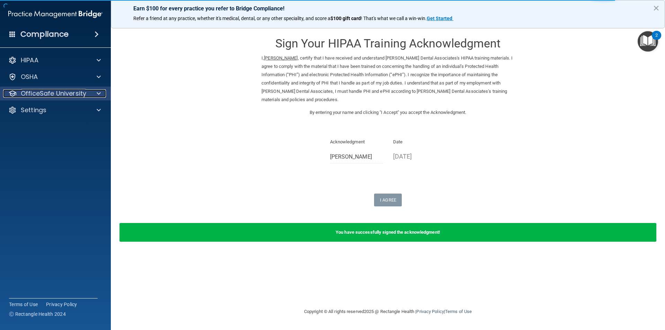
click at [63, 91] on p "OfficeSafe University" at bounding box center [53, 93] width 65 height 8
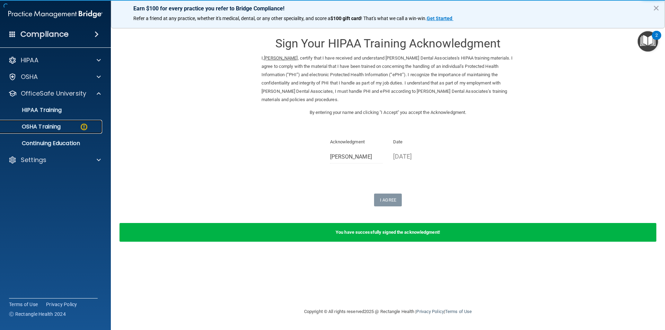
click at [43, 125] on p "OSHA Training" at bounding box center [33, 126] width 56 height 7
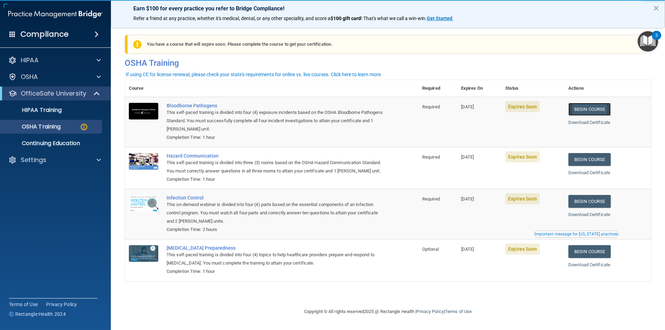
click at [590, 109] on link "Begin Course" at bounding box center [589, 109] width 42 height 13
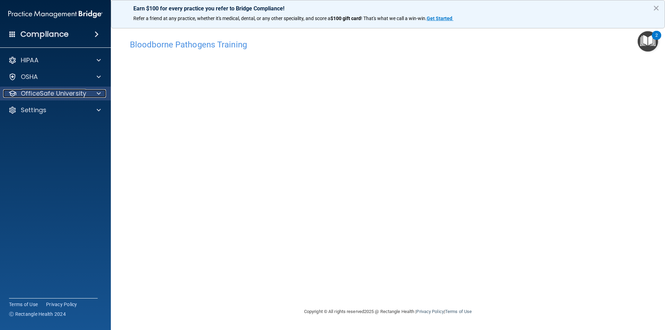
click at [73, 93] on p "OfficeSafe University" at bounding box center [53, 93] width 65 height 8
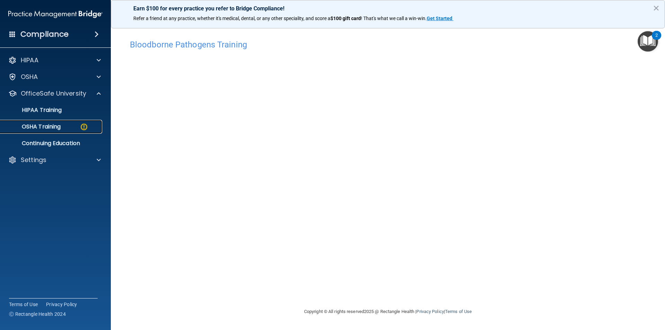
click at [51, 126] on p "OSHA Training" at bounding box center [33, 126] width 56 height 7
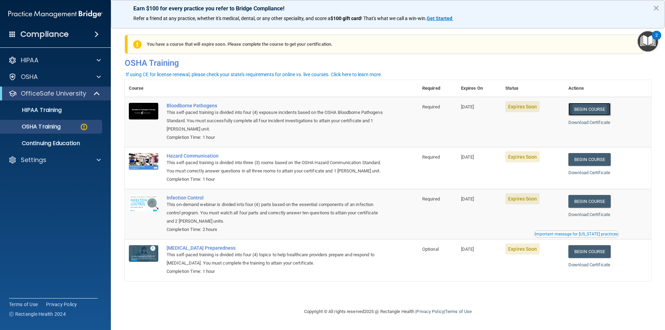
click at [592, 108] on link "Begin Course" at bounding box center [589, 109] width 42 height 13
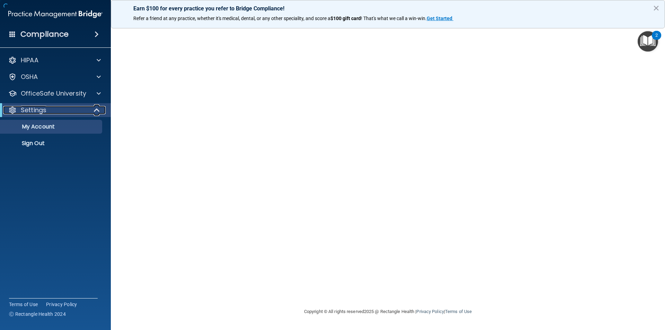
click at [32, 109] on p "Settings" at bounding box center [34, 110] width 26 height 8
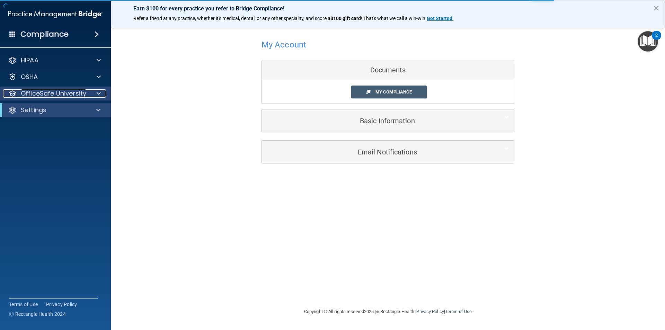
click at [33, 96] on p "OfficeSafe University" at bounding box center [53, 93] width 65 height 8
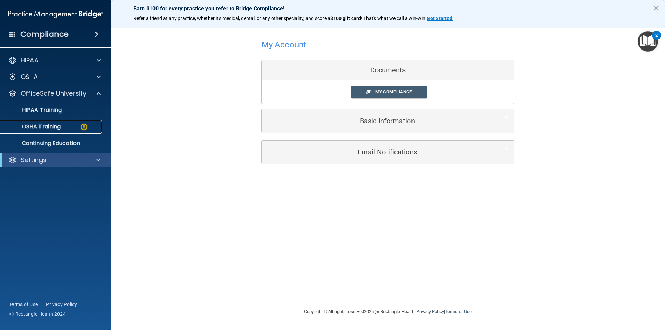
click at [45, 125] on p "OSHA Training" at bounding box center [33, 126] width 56 height 7
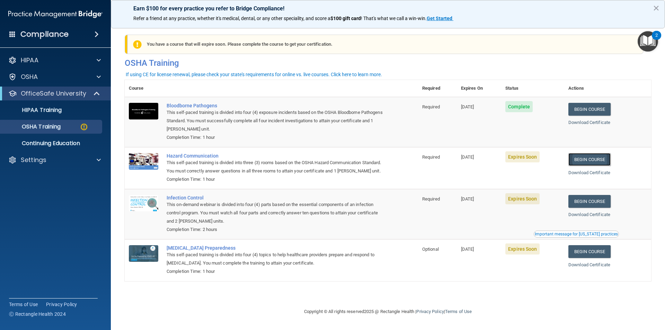
click at [593, 157] on link "Begin Course" at bounding box center [589, 159] width 42 height 13
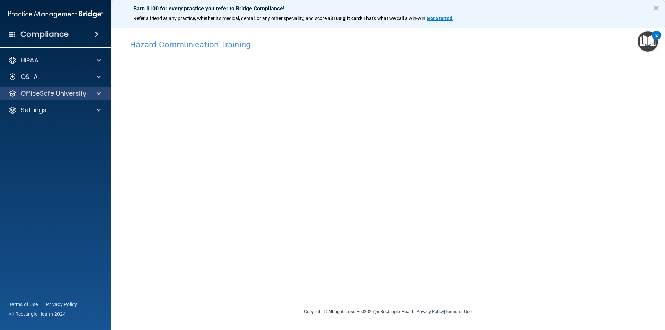
click at [51, 88] on div "OfficeSafe University" at bounding box center [55, 94] width 111 height 14
click at [100, 92] on span at bounding box center [99, 93] width 4 height 8
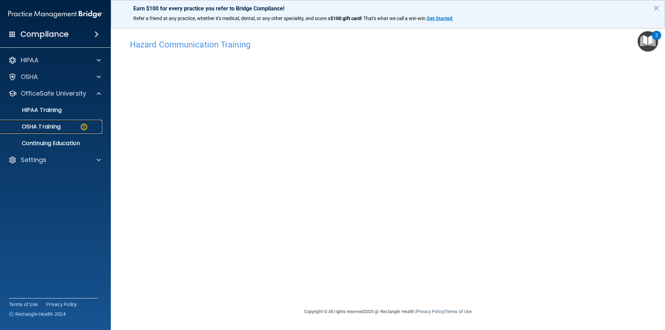
click at [70, 130] on link "OSHA Training" at bounding box center [47, 127] width 109 height 14
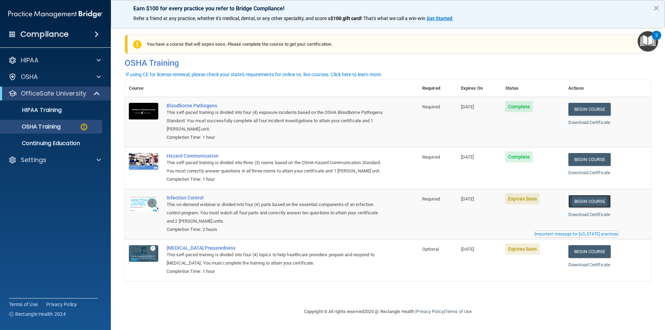
click at [599, 205] on link "Begin Course" at bounding box center [589, 201] width 42 height 13
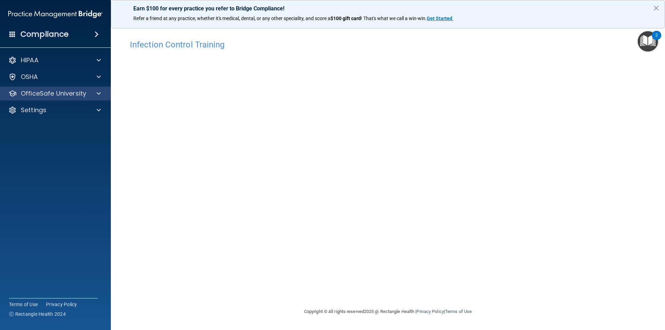
drag, startPoint x: 25, startPoint y: 87, endPoint x: 28, endPoint y: 97, distance: 9.9
click at [25, 88] on div "OfficeSafe University" at bounding box center [55, 94] width 111 height 14
click at [56, 92] on p "OfficeSafe University" at bounding box center [53, 93] width 65 height 8
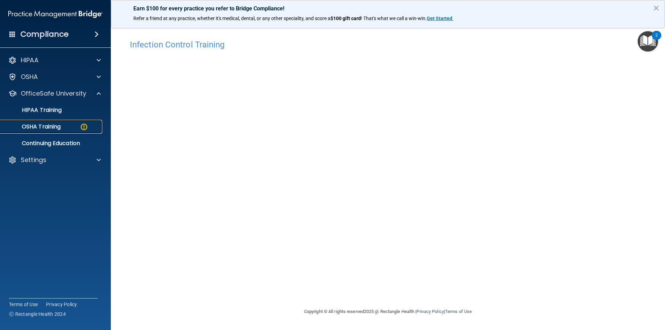
click at [59, 128] on p "OSHA Training" at bounding box center [33, 126] width 56 height 7
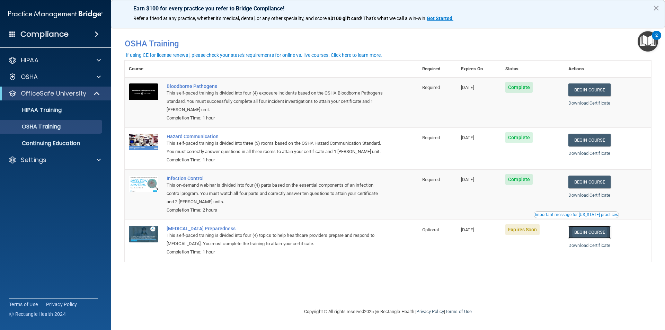
click at [601, 239] on link "Begin Course" at bounding box center [589, 232] width 42 height 13
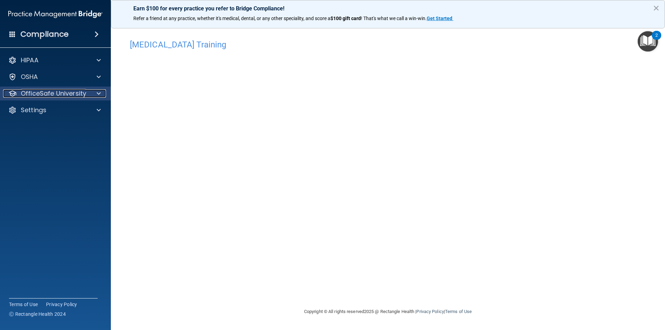
click at [52, 93] on p "OfficeSafe University" at bounding box center [53, 93] width 65 height 8
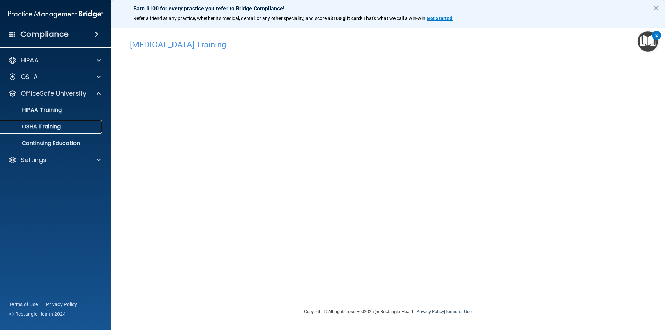
click at [80, 124] on div "OSHA Training" at bounding box center [52, 126] width 95 height 7
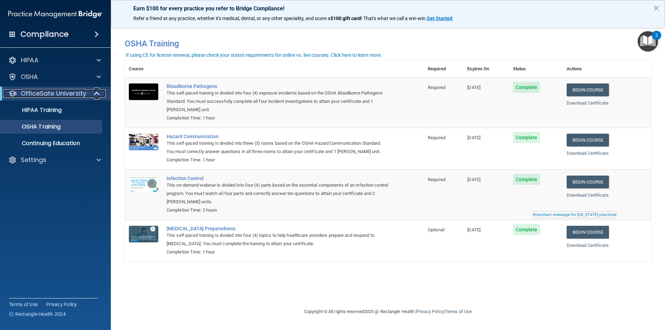
click at [36, 92] on p "OfficeSafe University" at bounding box center [53, 93] width 65 height 8
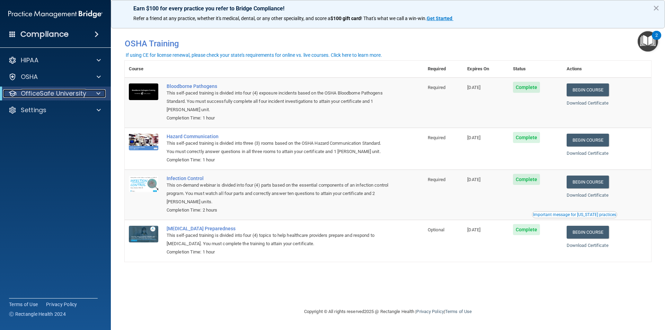
click at [45, 96] on p "OfficeSafe University" at bounding box center [53, 93] width 65 height 8
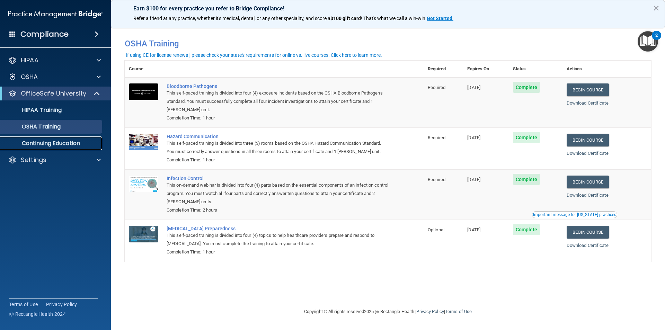
click at [45, 144] on p "Continuing Education" at bounding box center [52, 143] width 95 height 7
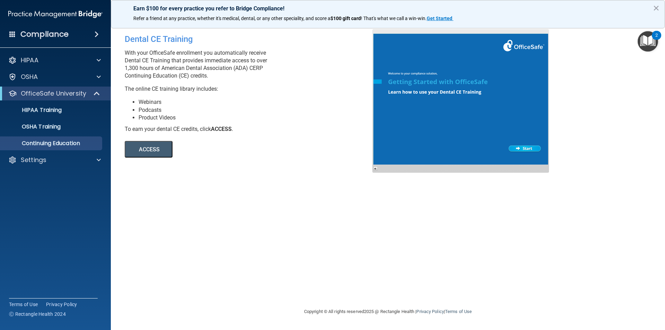
click at [81, 34] on div "Compliance" at bounding box center [55, 34] width 111 height 15
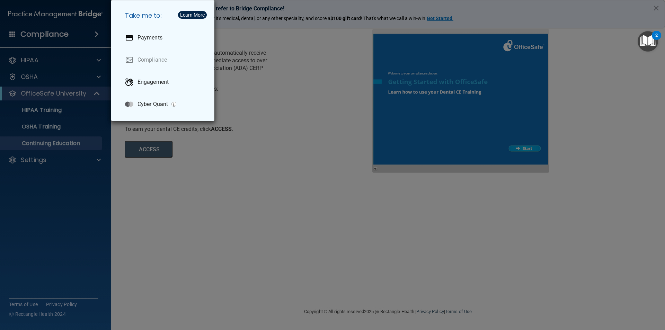
click at [275, 146] on div "Take me to: Payments Compliance Engagement Cyber Quant" at bounding box center [332, 165] width 665 height 330
